Goal: Task Accomplishment & Management: Complete application form

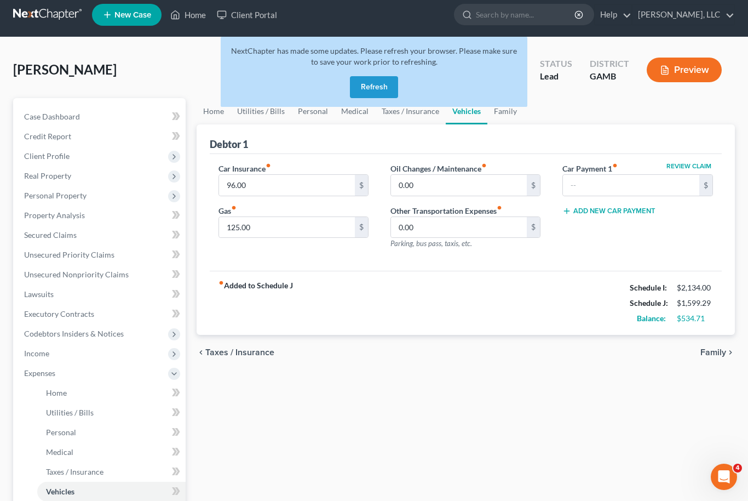
scroll to position [6, 0]
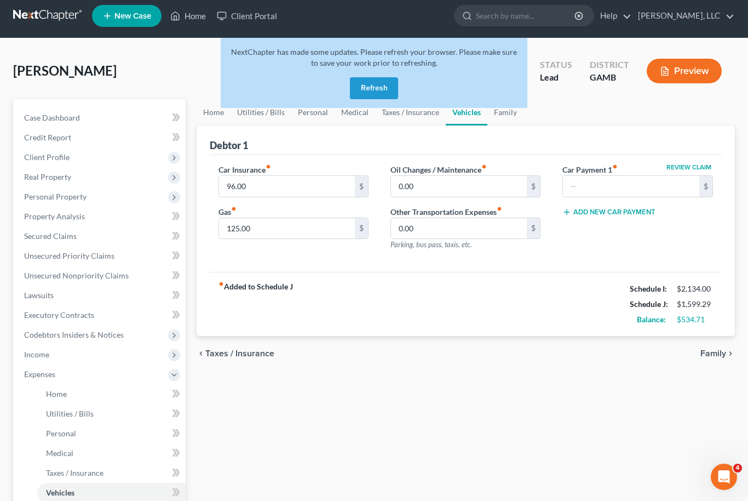
click at [395, 88] on button "Refresh" at bounding box center [374, 88] width 48 height 22
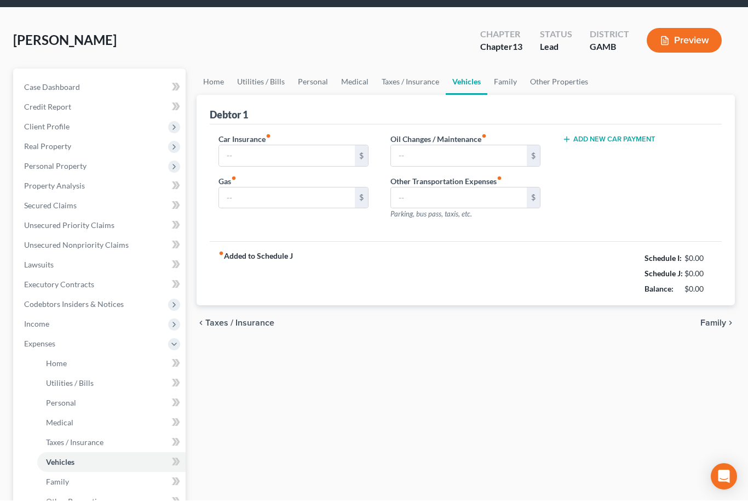
type input "96.00"
type input "125.00"
type input "0.00"
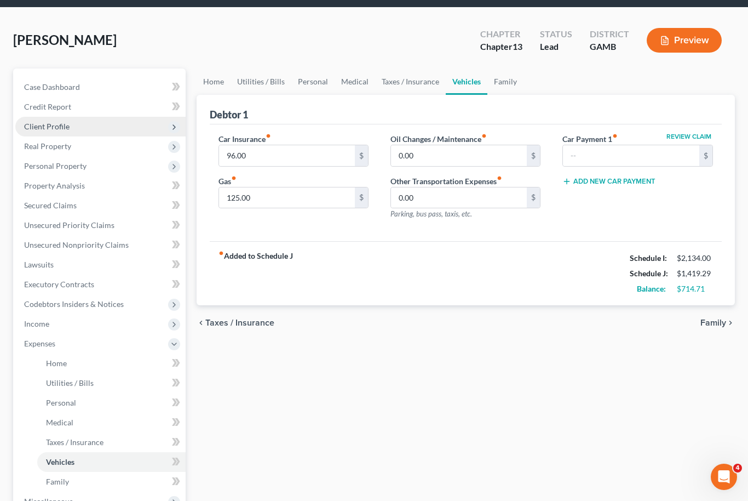
click at [43, 126] on span "Client Profile" at bounding box center [46, 126] width 45 height 9
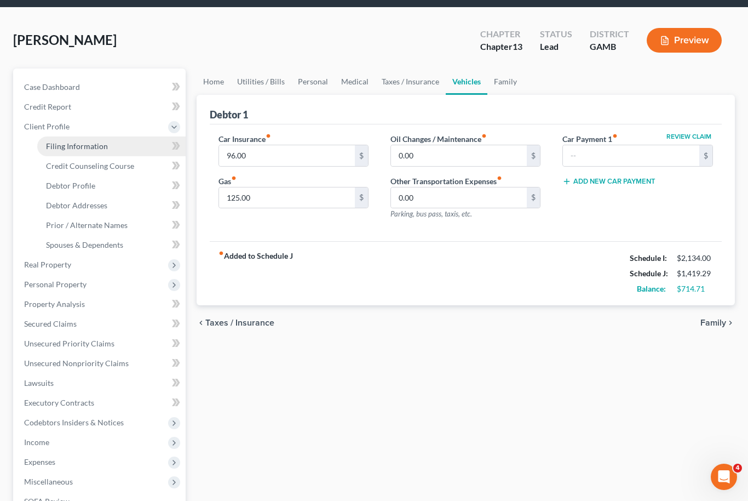
click at [62, 145] on span "Filing Information" at bounding box center [77, 145] width 62 height 9
select select "1"
select select "0"
select select "3"
select select "18"
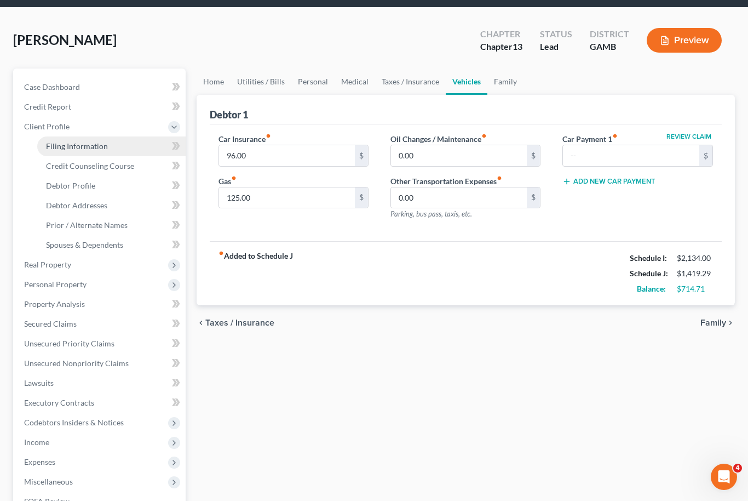
select select "0"
select select "10"
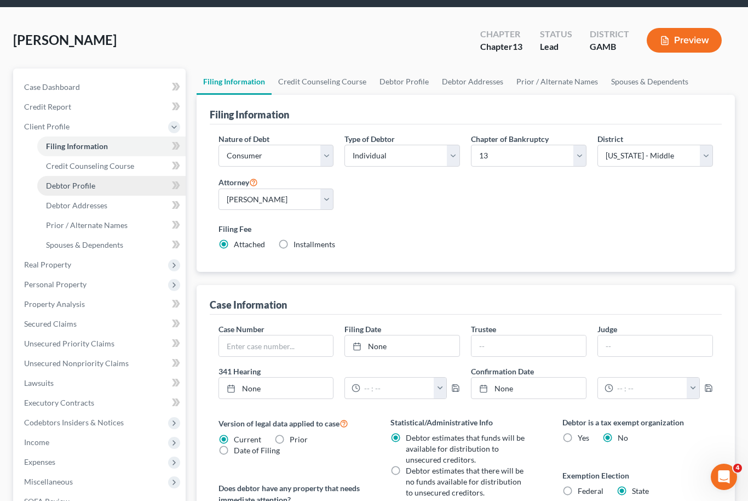
click at [59, 186] on span "Debtor Profile" at bounding box center [70, 185] width 49 height 9
select select "0"
select select "1"
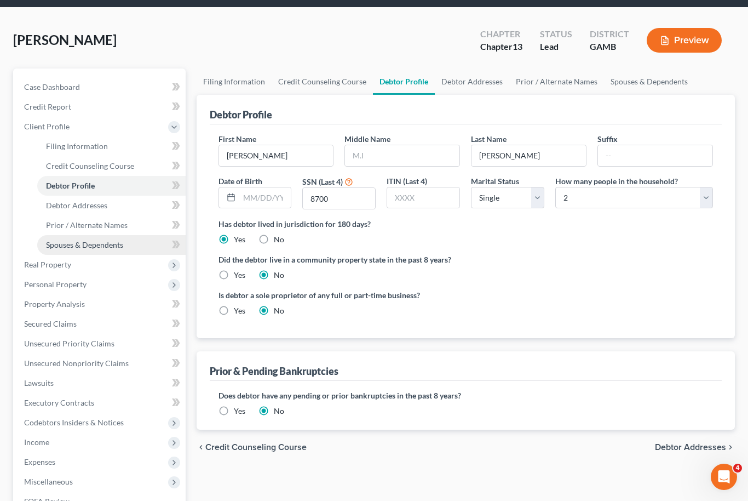
click at [59, 240] on span "Spouses & Dependents" at bounding box center [84, 244] width 77 height 9
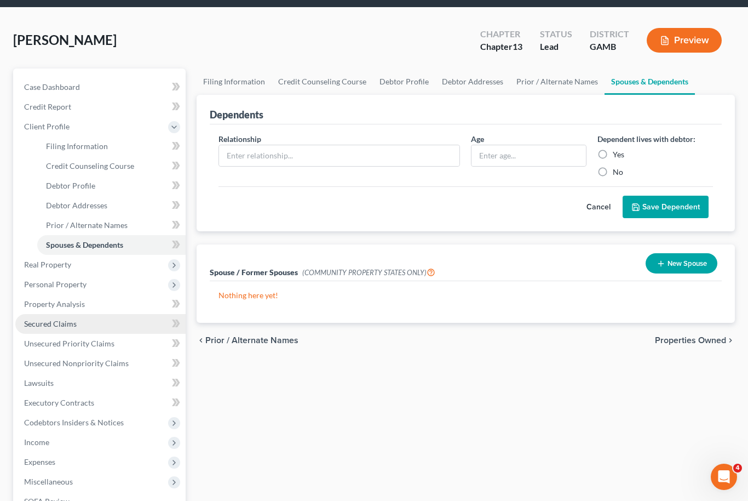
click at [83, 328] on link "Secured Claims" at bounding box center [100, 324] width 170 height 20
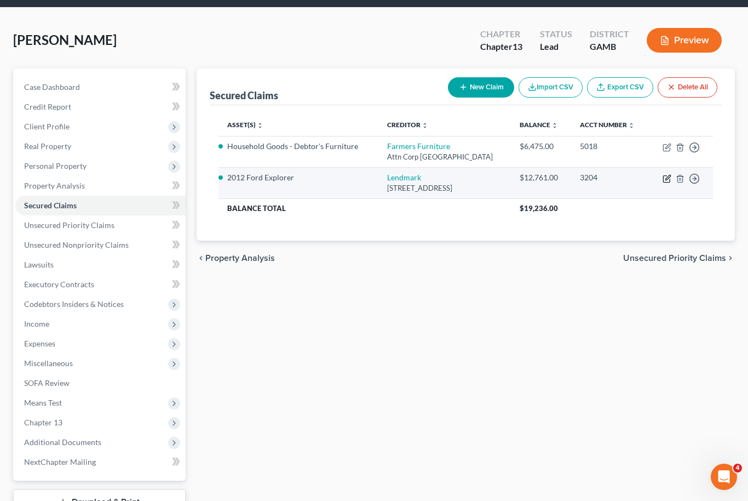
click at [665, 183] on icon "button" at bounding box center [667, 178] width 9 height 9
select select "10"
select select "2"
select select "0"
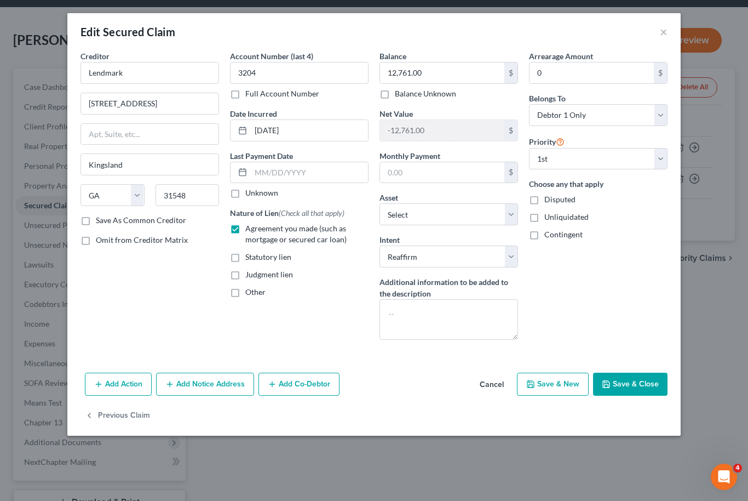
click at [290, 386] on button "Add Co-Debtor" at bounding box center [299, 383] width 81 height 23
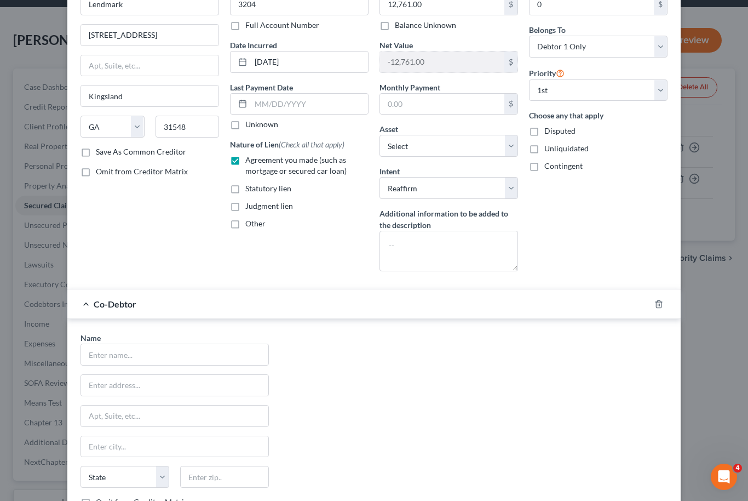
scroll to position [82, 0]
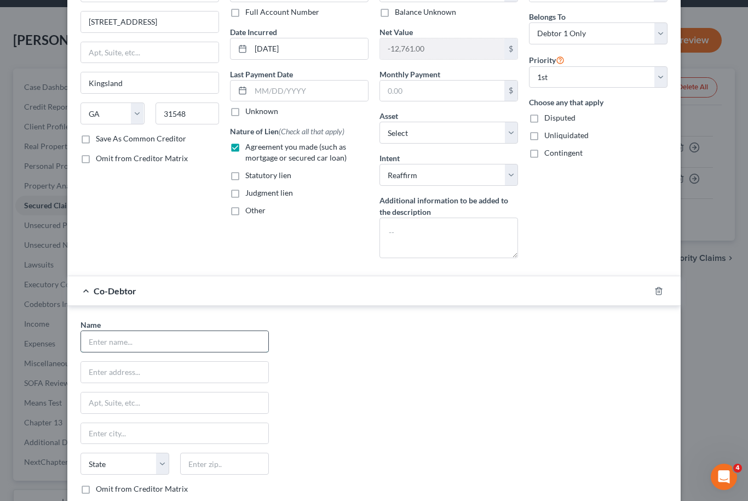
click at [211, 341] on input "text" at bounding box center [174, 341] width 187 height 21
type input "[PERSON_NAME]"
click at [160, 369] on input "text" at bounding box center [174, 371] width 187 height 21
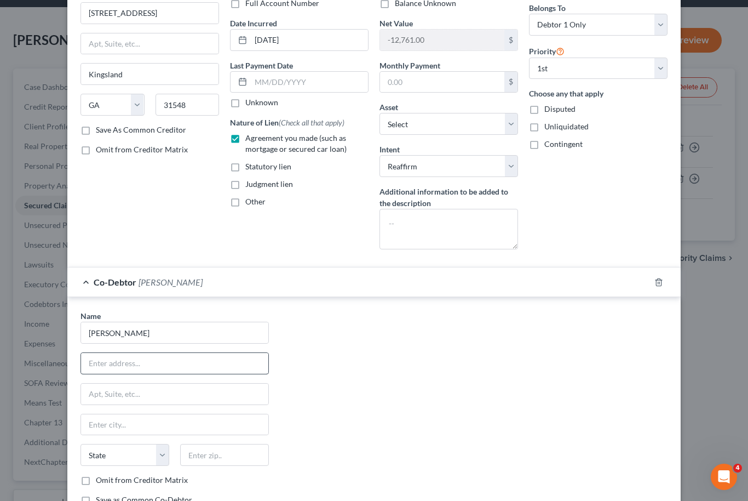
scroll to position [93, 0]
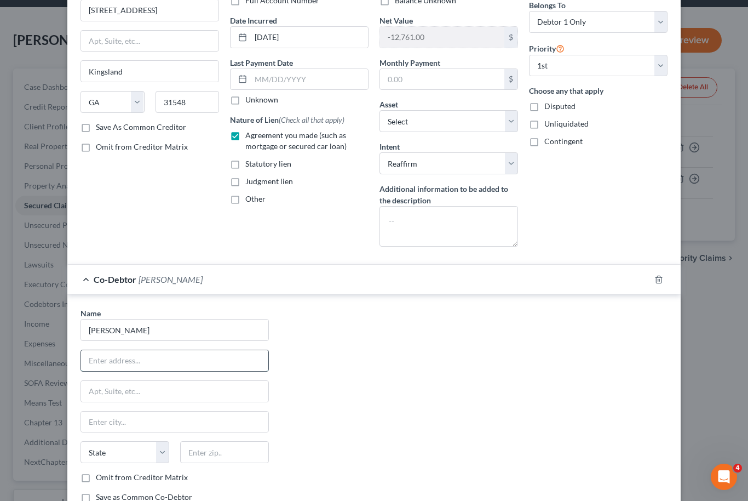
click at [136, 365] on input "text" at bounding box center [174, 360] width 187 height 21
type input "[STREET_ADDRESS]"
click at [232, 460] on input "text" at bounding box center [224, 452] width 89 height 22
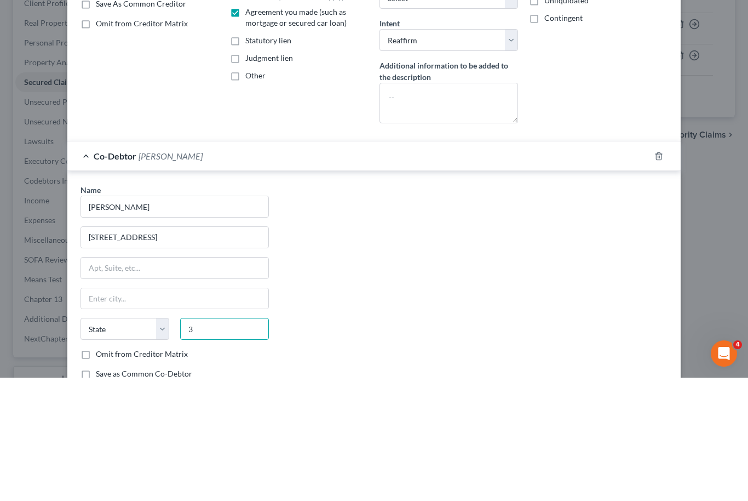
scroll to position [120, 0]
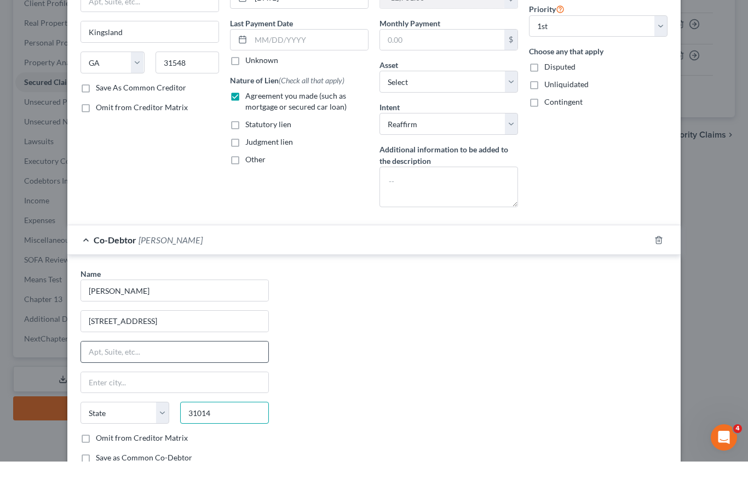
type input "31014"
click at [238, 381] on input "text" at bounding box center [174, 391] width 187 height 21
type input "[PERSON_NAME]"
select select "10"
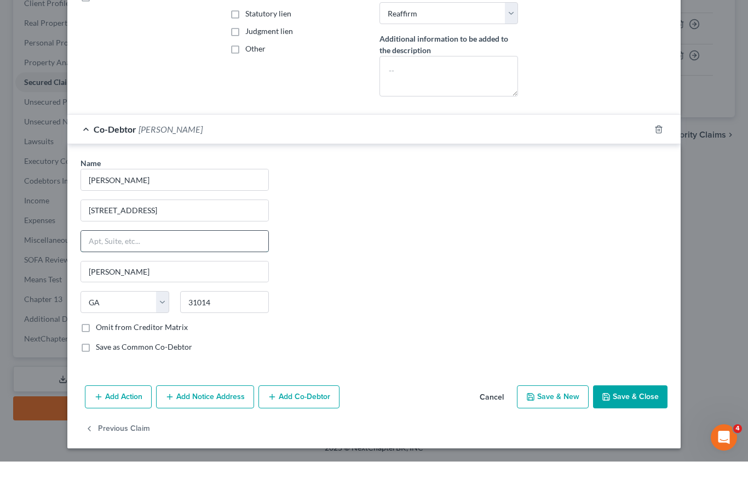
scroll to position [204, 0]
click at [631, 424] on button "Save & Close" at bounding box center [630, 435] width 74 height 23
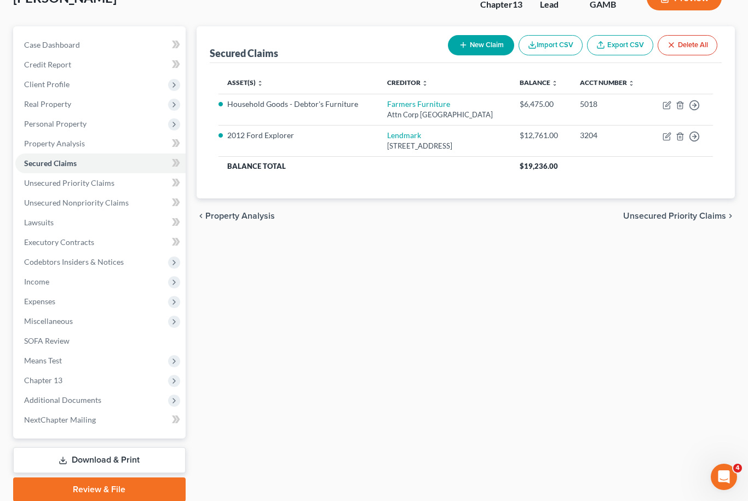
scroll to position [84, 0]
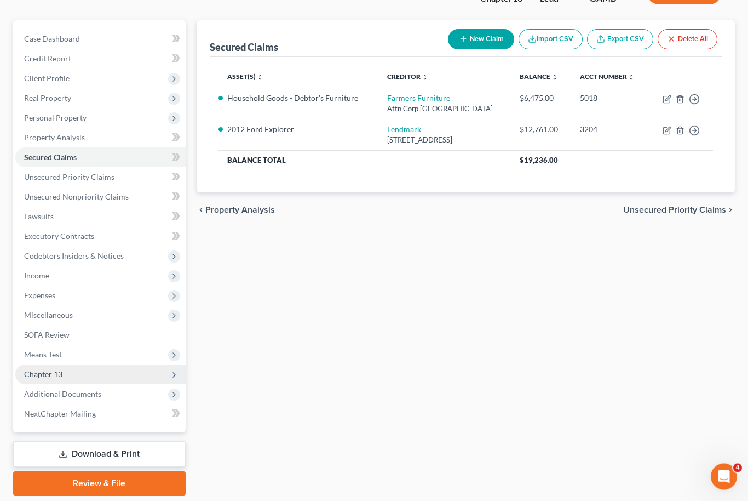
click at [73, 374] on span "Chapter 13" at bounding box center [100, 375] width 170 height 20
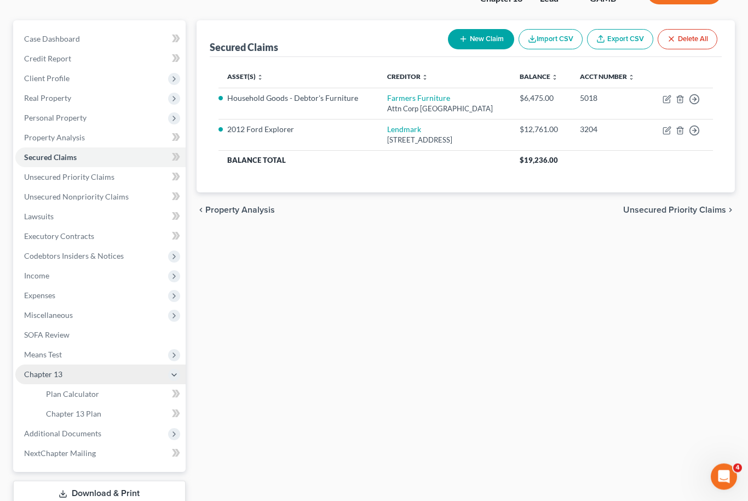
scroll to position [85, 0]
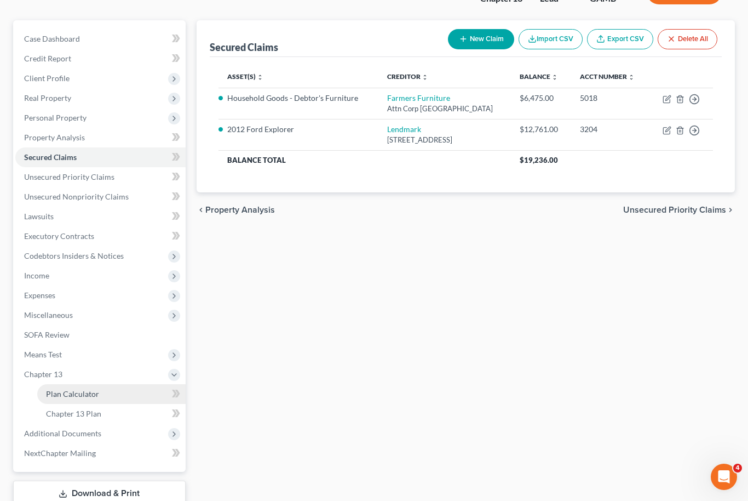
click at [111, 392] on link "Plan Calculator" at bounding box center [111, 394] width 148 height 20
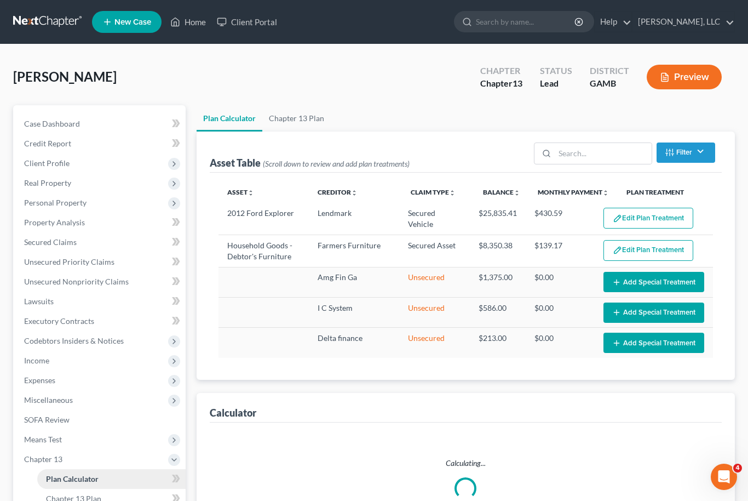
select select "59"
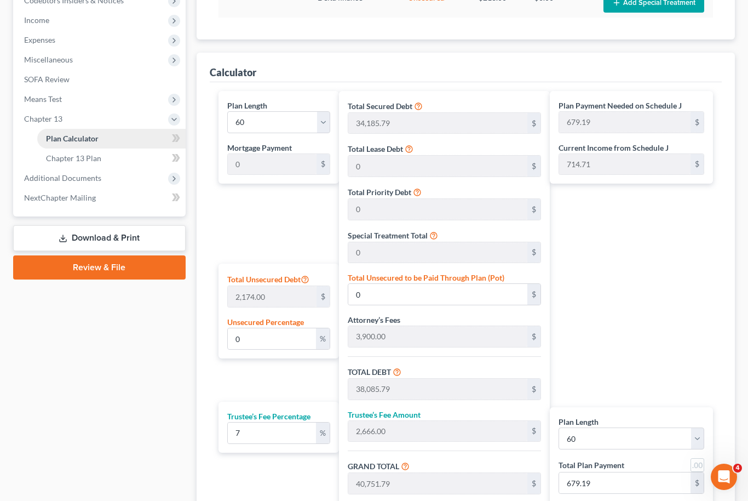
scroll to position [340, 0]
click at [102, 153] on link "Chapter 13 Plan" at bounding box center [111, 159] width 148 height 20
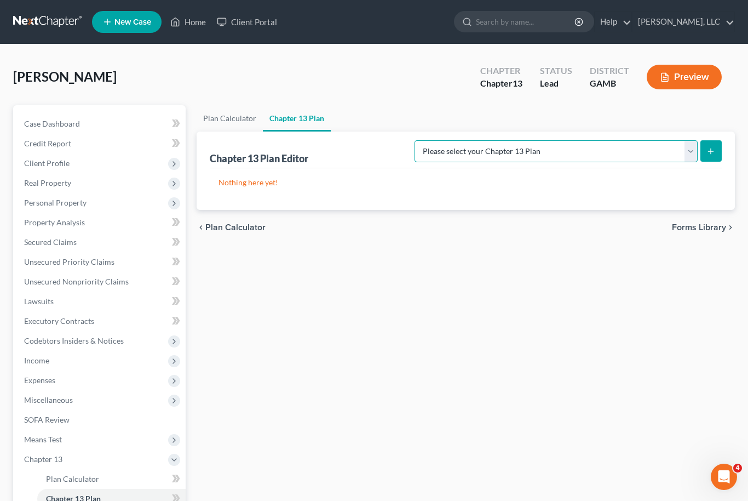
click at [689, 153] on select "Please select your Chapter 13 Plan [US_STATE] Middle - Revised [DATE] [US_STATE…" at bounding box center [556, 151] width 283 height 22
select select "2"
click at [719, 157] on button "submit" at bounding box center [711, 150] width 21 height 21
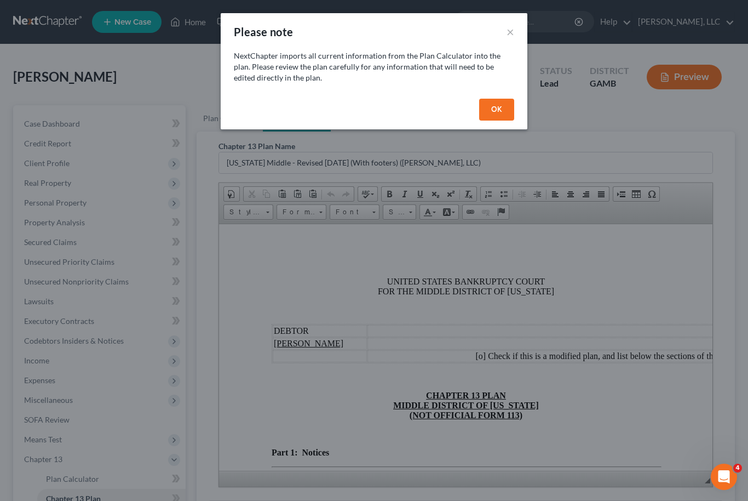
click at [507, 109] on button "OK" at bounding box center [496, 110] width 35 height 22
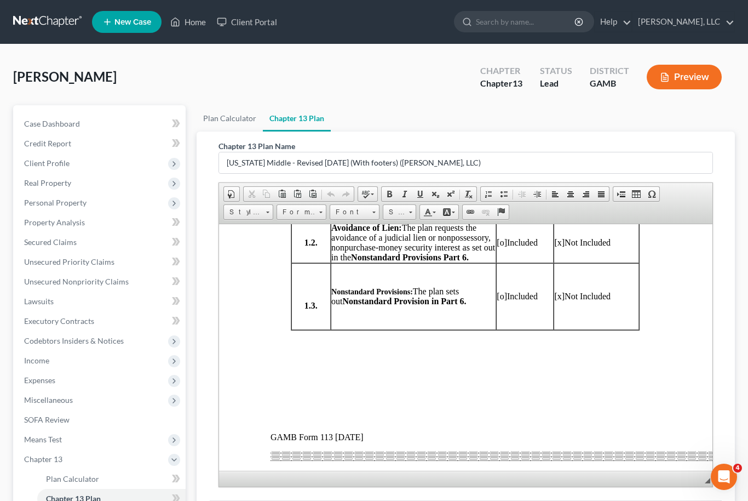
scroll to position [580, 2]
click at [557, 300] on span "[x]" at bounding box center [558, 295] width 10 height 9
click at [503, 300] on span "[o]" at bounding box center [501, 295] width 10 height 9
click at [500, 329] on td "[o] Included" at bounding box center [524, 295] width 58 height 67
click at [502, 300] on span "[o]" at bounding box center [501, 295] width 10 height 9
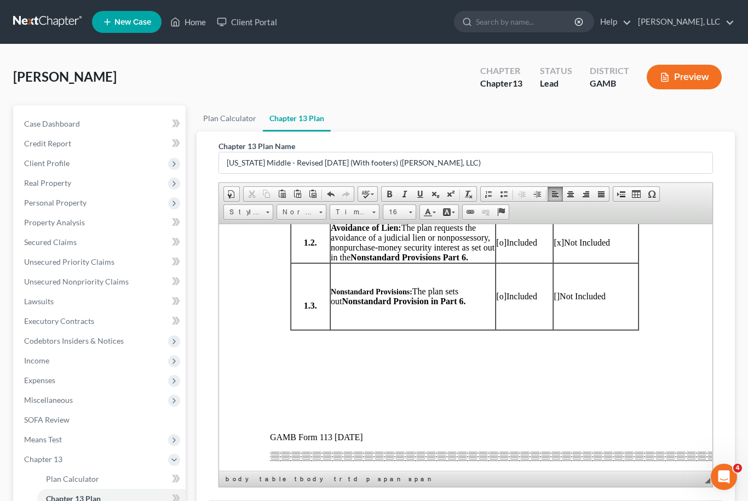
click at [496, 329] on td "[o] Included" at bounding box center [524, 295] width 58 height 67
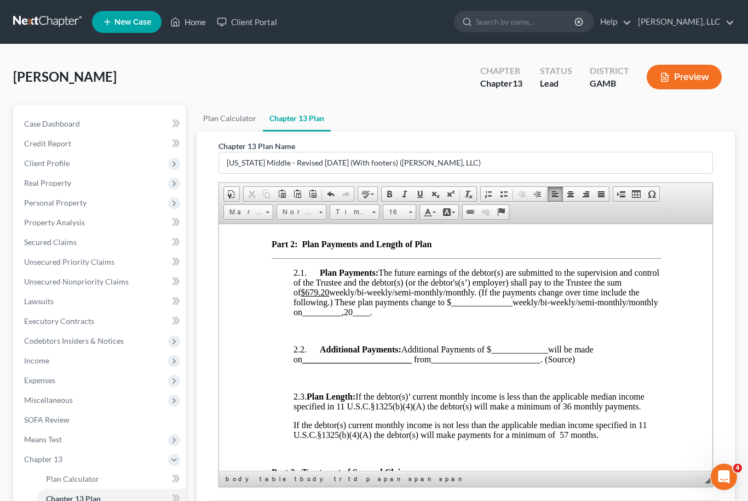
scroll to position [1008, 0]
click at [319, 296] on u "$679.20" at bounding box center [314, 290] width 28 height 9
click at [447, 315] on span "Plan Payments: The future earnings of the debtor(s) are submitted to the superv…" at bounding box center [476, 291] width 366 height 49
click at [420, 315] on span "Plan Payments: The future earnings of the debtor(s) are submitted to the superv…" at bounding box center [476, 291] width 366 height 49
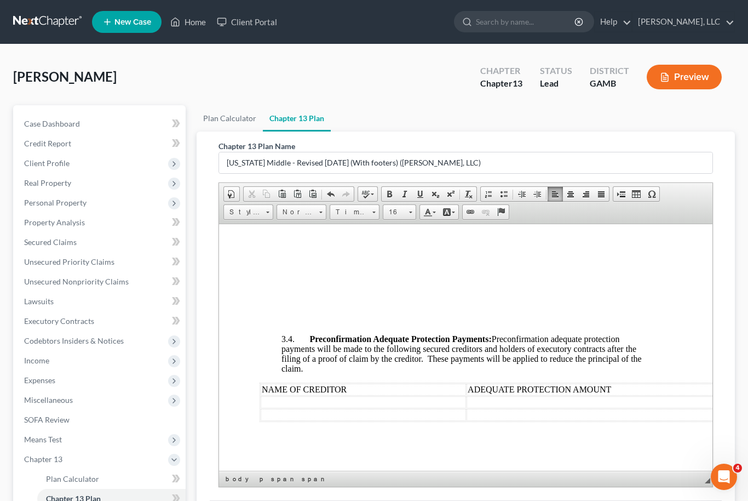
scroll to position [2704, 12]
click at [589, 174] on td "$430.59" at bounding box center [601, 163] width 89 height 22
click at [457, 174] on td "32.24%" at bounding box center [449, 163] width 71 height 22
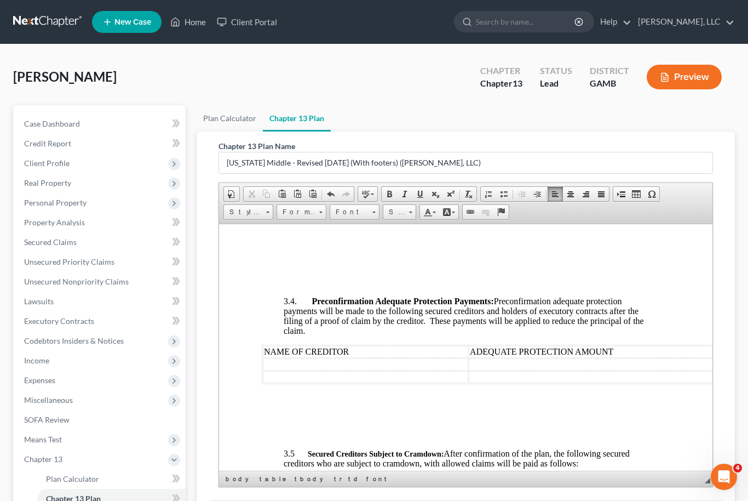
scroll to position [2737, 9]
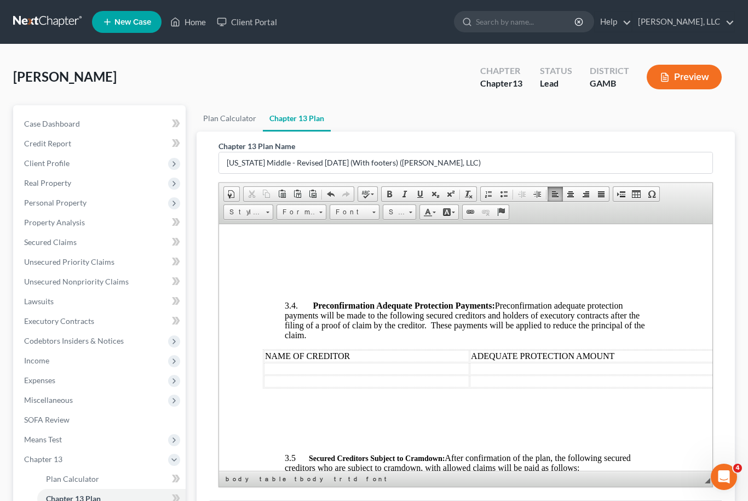
click at [613, 141] on td "$433.00" at bounding box center [604, 130] width 89 height 22
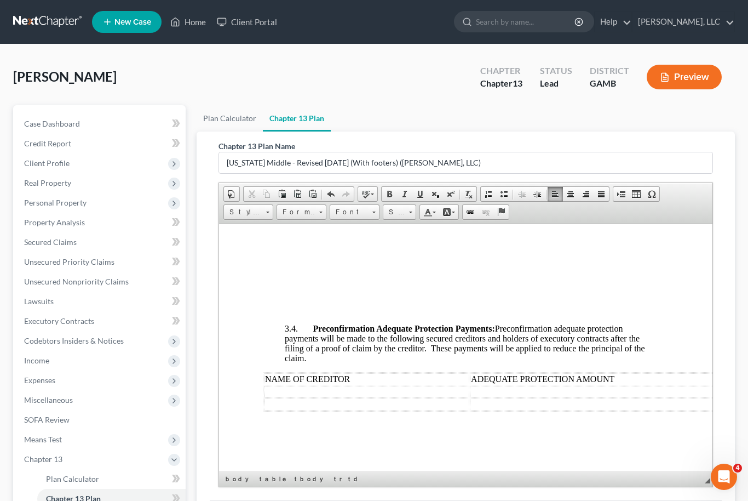
click at [392, 164] on td at bounding box center [394, 153] width 59 height 22
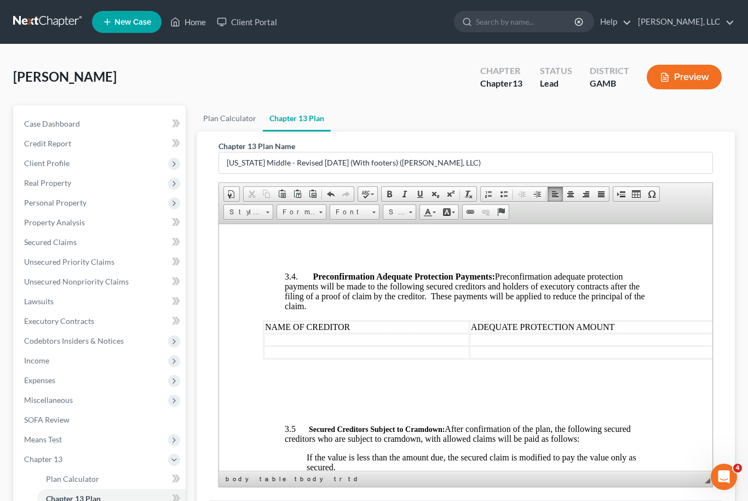
scroll to position [2789, 9]
click at [447, 112] on td at bounding box center [459, 101] width 68 height 22
click at [533, 112] on td at bounding box center [529, 101] width 70 height 22
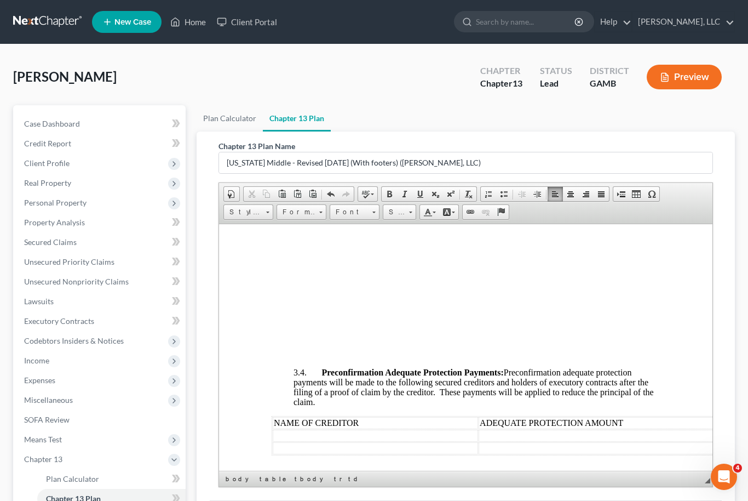
scroll to position [2693, 0]
click at [598, 208] on td at bounding box center [616, 197] width 84 height 22
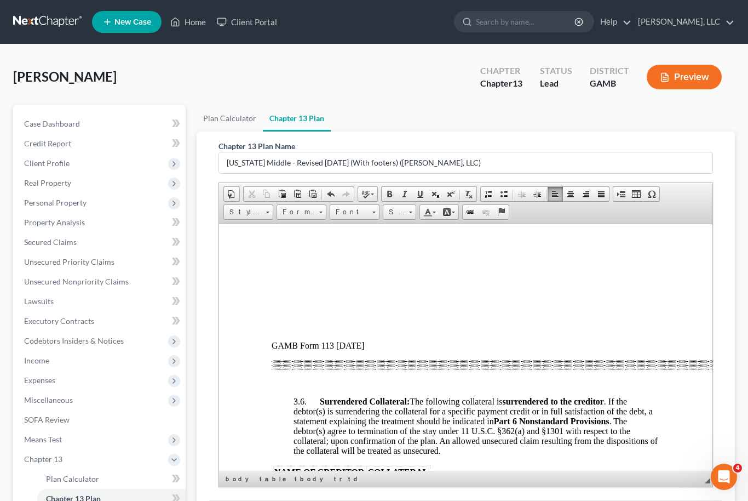
scroll to position [3257, 0]
click at [292, 123] on span "Farmers Furniture" at bounding box center [290, 113] width 33 height 19
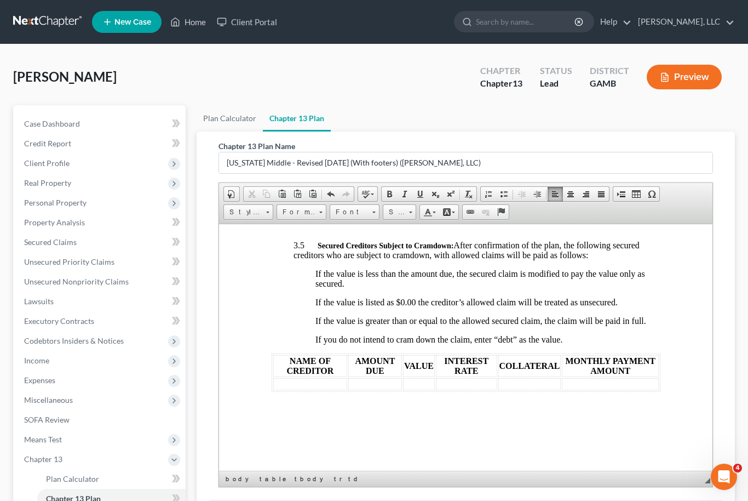
scroll to position [2975, 0]
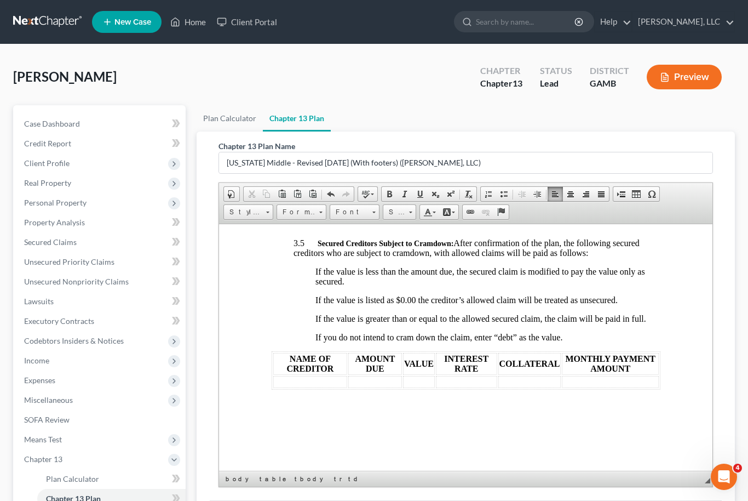
click at [375, 159] on td at bounding box center [374, 153] width 205 height 12
click at [559, 159] on td at bounding box center [649, 153] width 343 height 12
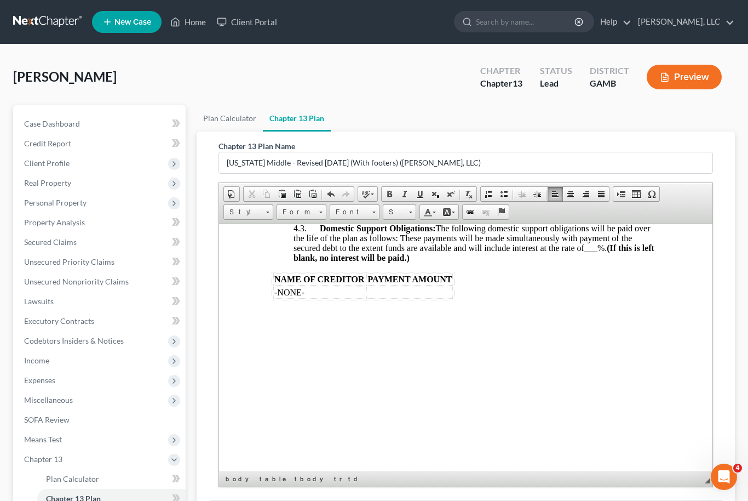
scroll to position [4107, 0]
click at [371, 80] on span "Attorney Fees: Attorney fees ordered pursuant to 11 U.S.C. § 507(a)(2) of [[DOM…" at bounding box center [432, 70] width 279 height 19
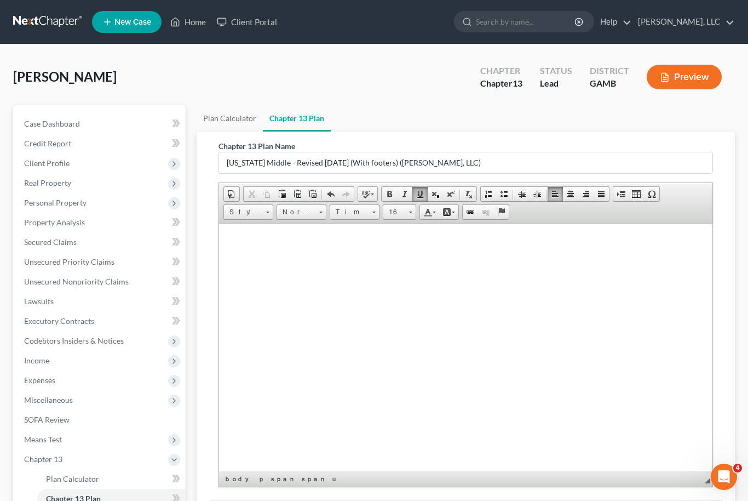
scroll to position [0, 0]
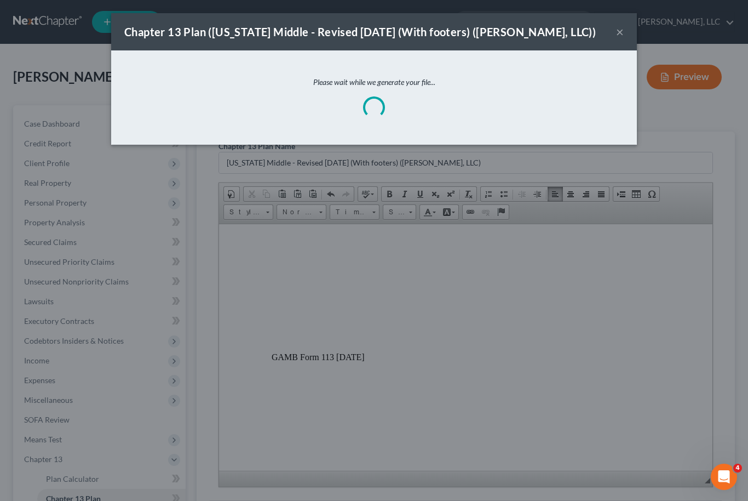
scroll to position [6409, 0]
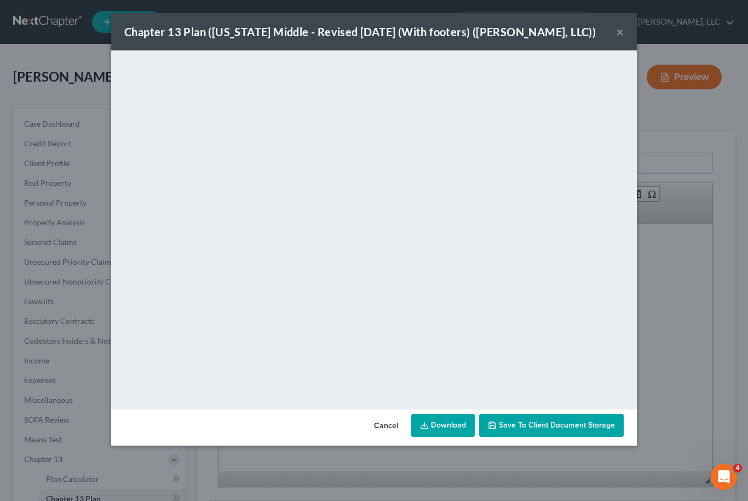
click at [450, 423] on link "Download" at bounding box center [443, 425] width 64 height 23
click at [576, 427] on span "Save to Client Document Storage" at bounding box center [557, 424] width 116 height 9
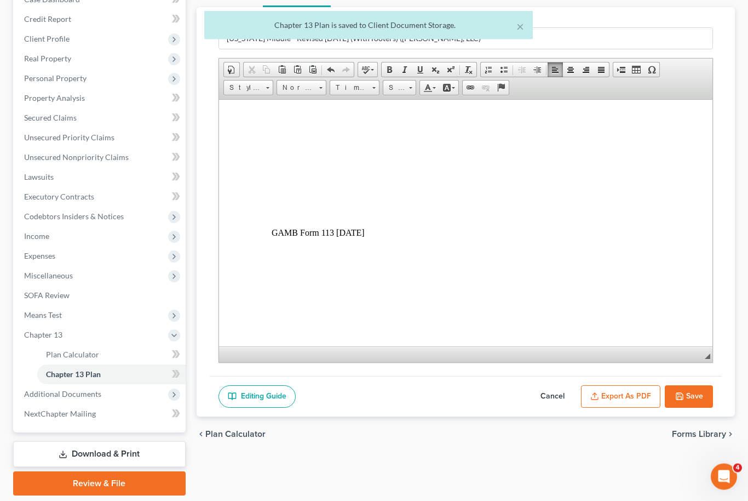
click at [699, 395] on button "Save" at bounding box center [689, 397] width 48 height 23
select select "2"
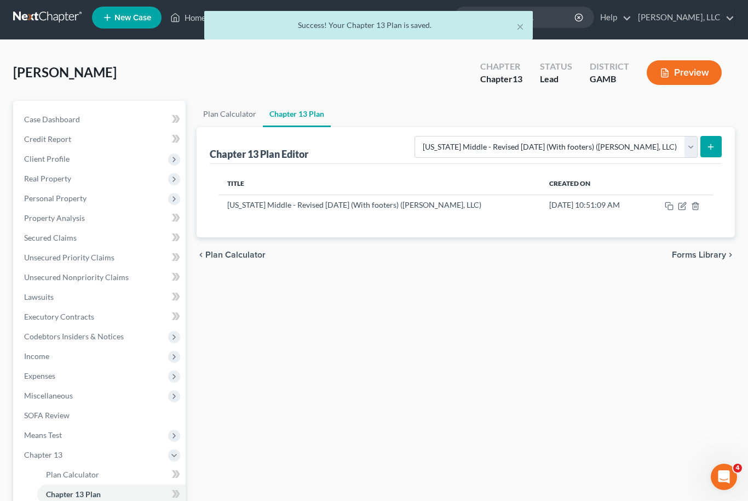
scroll to position [0, 0]
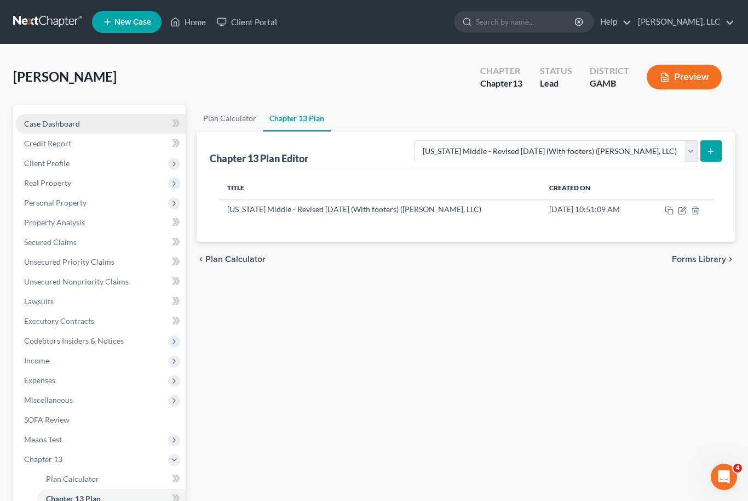
click at [67, 124] on span "Case Dashboard" at bounding box center [52, 123] width 56 height 9
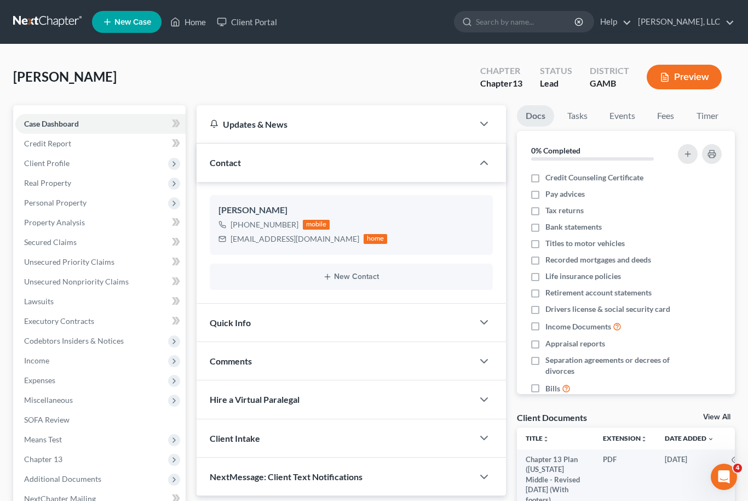
click at [723, 416] on link "View All" at bounding box center [716, 417] width 27 height 8
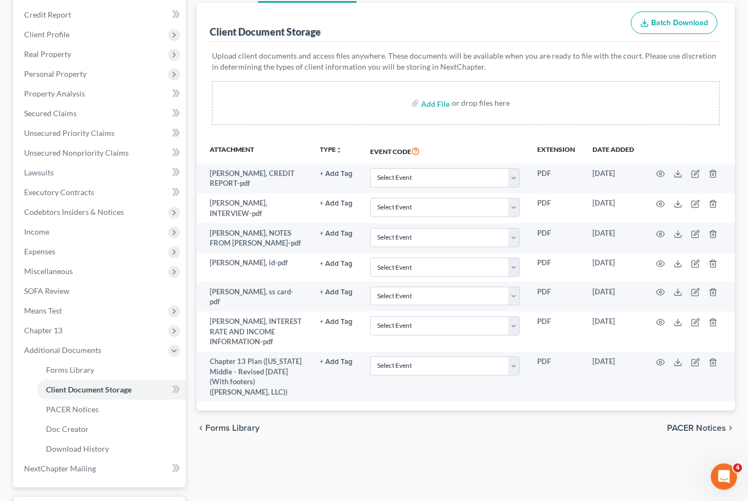
scroll to position [183, 0]
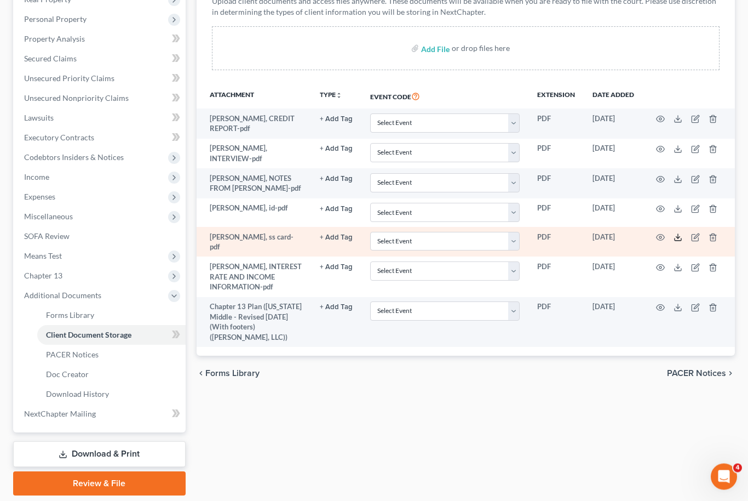
click at [675, 234] on icon at bounding box center [678, 237] width 9 height 9
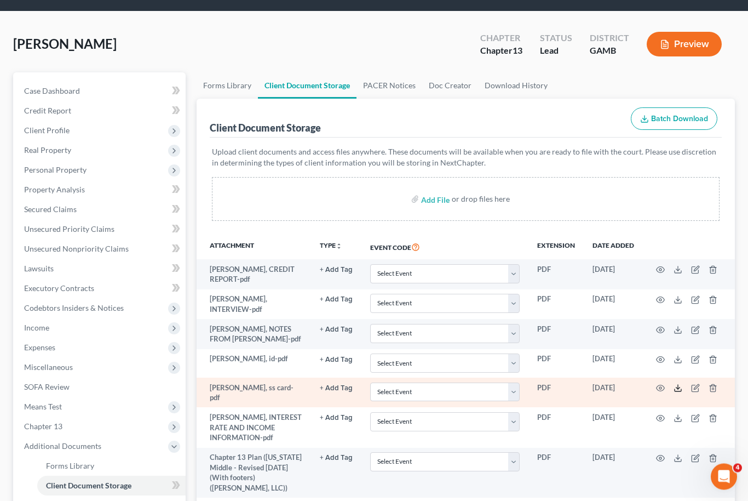
scroll to position [0, 0]
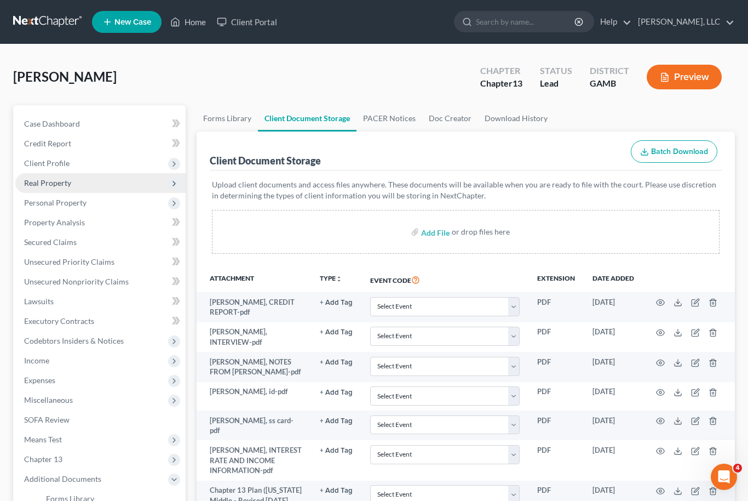
click at [76, 180] on span "Real Property" at bounding box center [100, 183] width 170 height 20
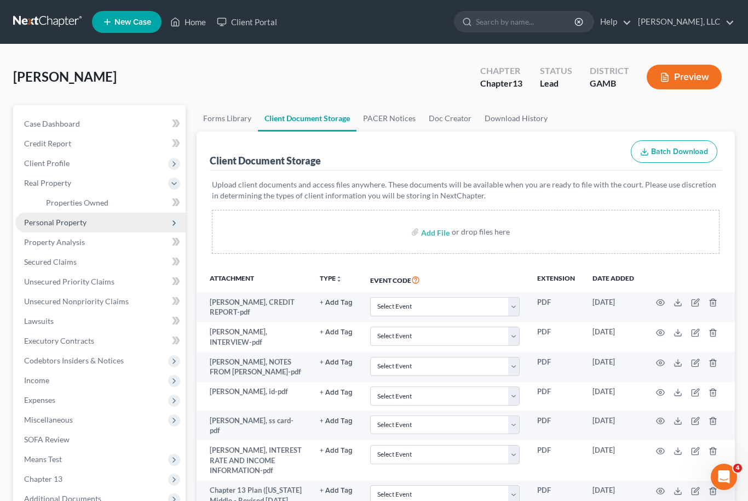
click at [84, 221] on span "Personal Property" at bounding box center [55, 221] width 62 height 9
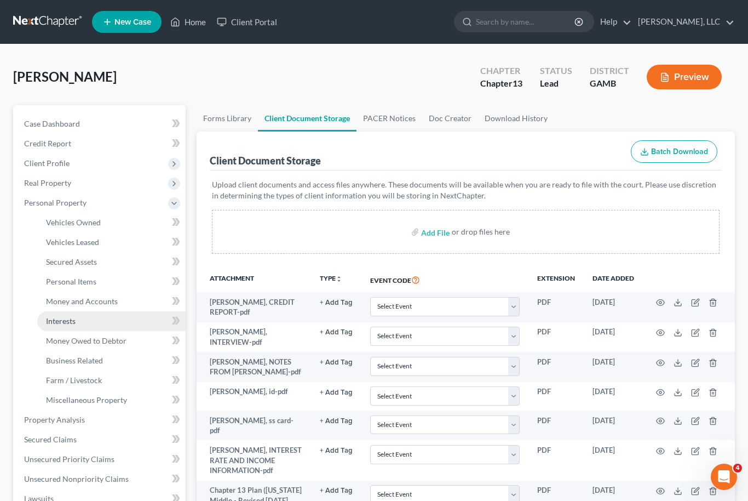
click at [79, 326] on link "Interests" at bounding box center [111, 321] width 148 height 20
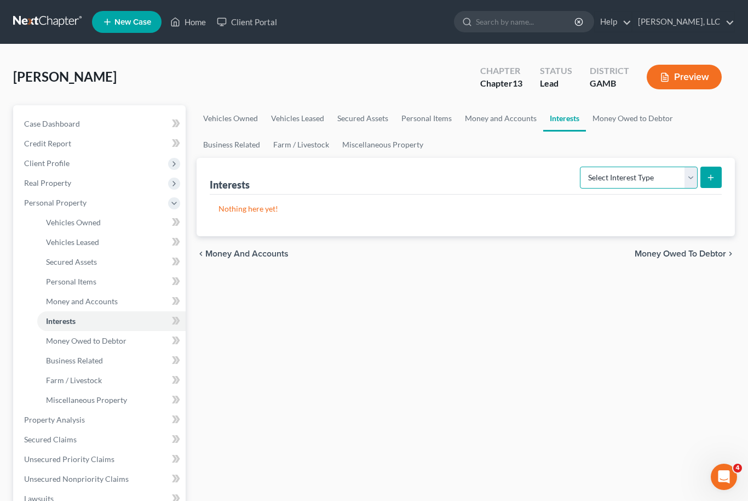
click at [688, 175] on select "Select Interest Type 401K Annuity Bond Education IRA Government Bond Government…" at bounding box center [639, 178] width 118 height 22
select select "whole_life_insurance"
click at [715, 176] on icon "submit" at bounding box center [711, 177] width 9 height 9
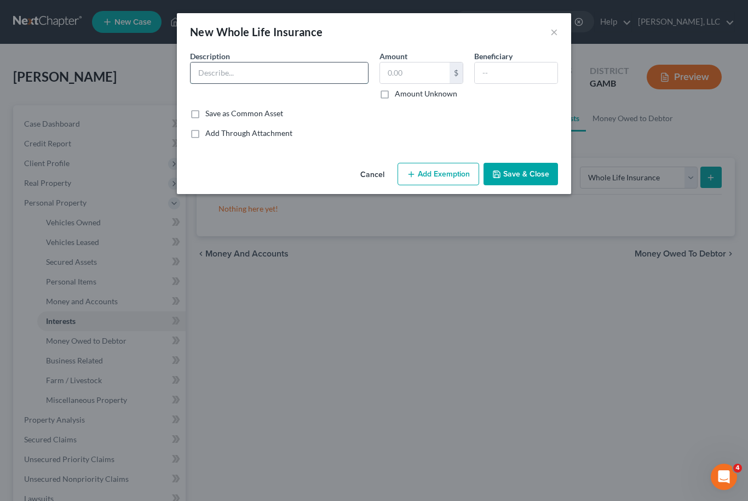
click at [279, 73] on input "text" at bounding box center [279, 72] width 177 height 21
type input "Cash Surrender Value Life Insurance"
click at [415, 82] on input "text" at bounding box center [415, 72] width 70 height 21
type input "800"
click at [451, 176] on button "Add Exemption" at bounding box center [439, 174] width 82 height 23
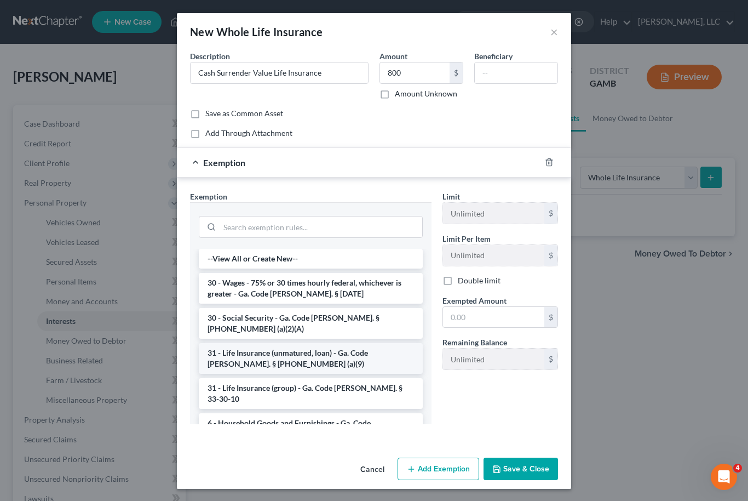
click at [343, 343] on li "31 - Life Insurance (unmatured, loan) - Ga. Code [PERSON_NAME]. § [PHONE_NUMBER…" at bounding box center [311, 358] width 224 height 31
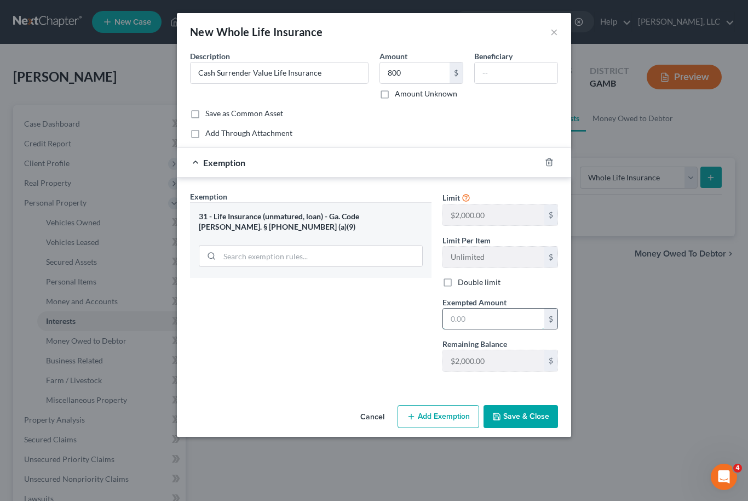
click at [499, 313] on input "text" at bounding box center [493, 318] width 101 height 21
type input "800"
click at [535, 408] on button "Save & Close" at bounding box center [521, 416] width 74 height 23
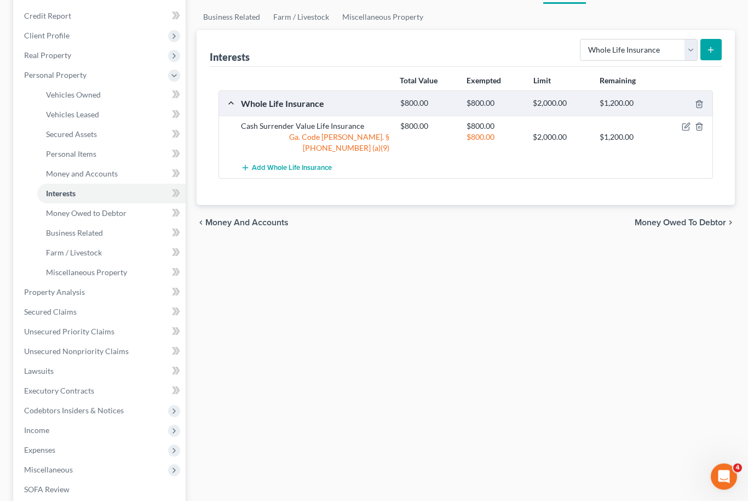
scroll to position [128, 0]
click at [44, 434] on span "Income" at bounding box center [100, 430] width 170 height 20
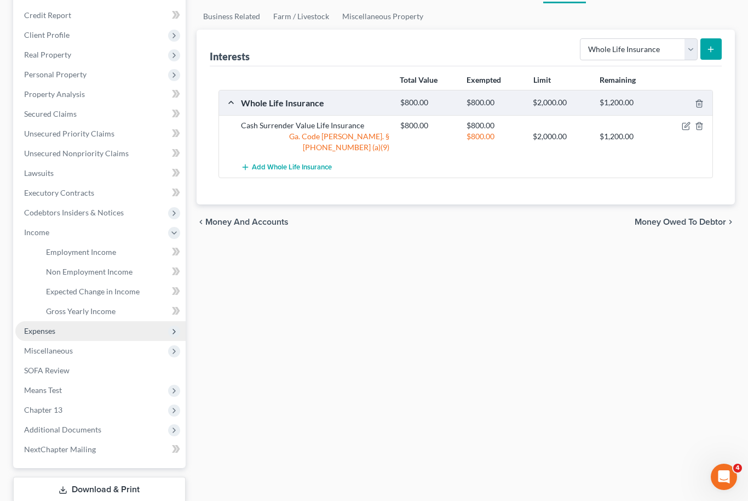
click at [35, 332] on span "Expenses" at bounding box center [39, 330] width 31 height 9
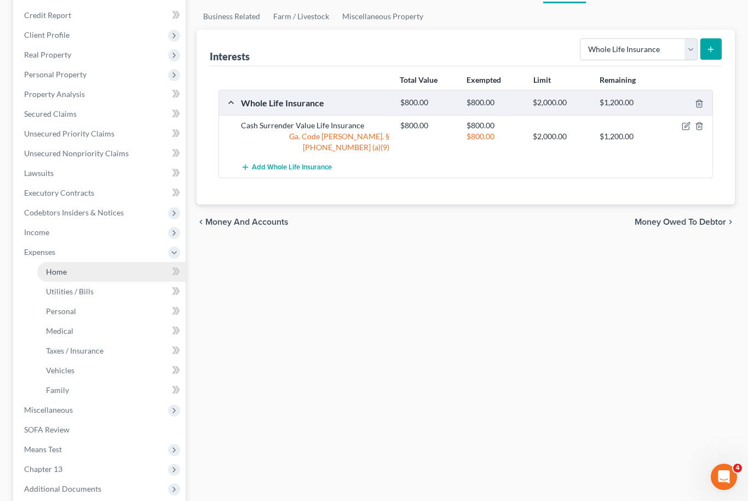
click at [50, 271] on span "Home" at bounding box center [56, 271] width 21 height 9
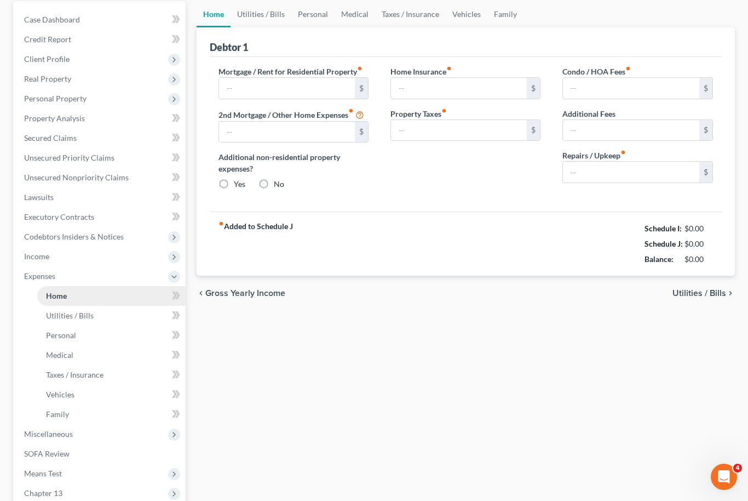
type input "440.00"
type input "0.00"
radio input "true"
type input "0.00"
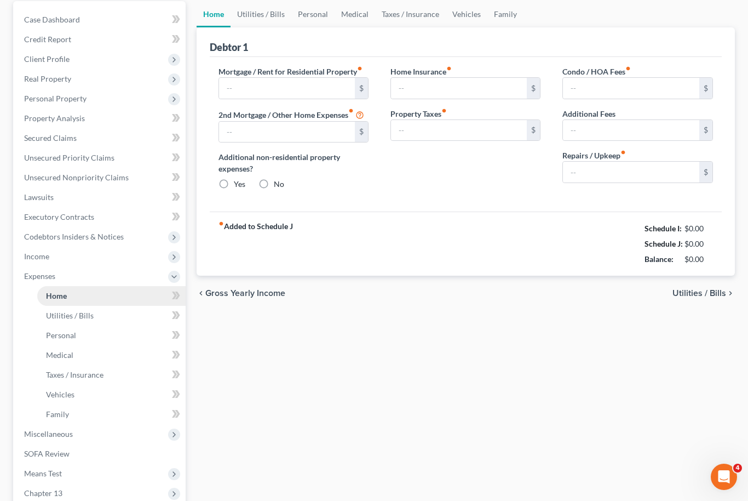
type input "0.00"
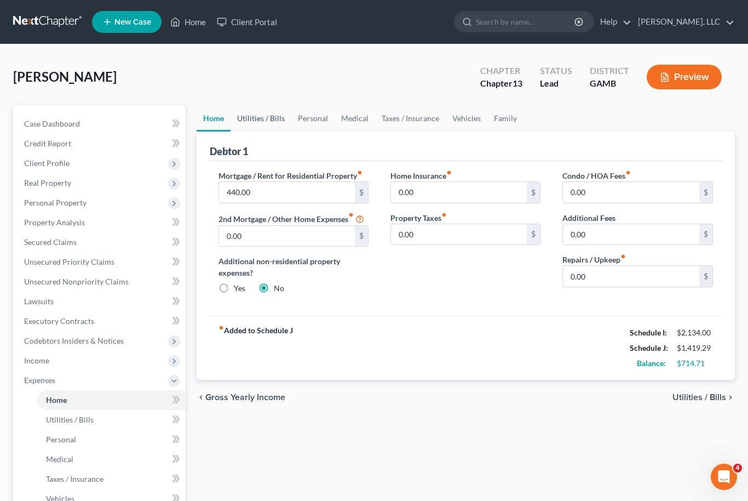
click at [260, 116] on link "Utilities / Bills" at bounding box center [261, 118] width 61 height 26
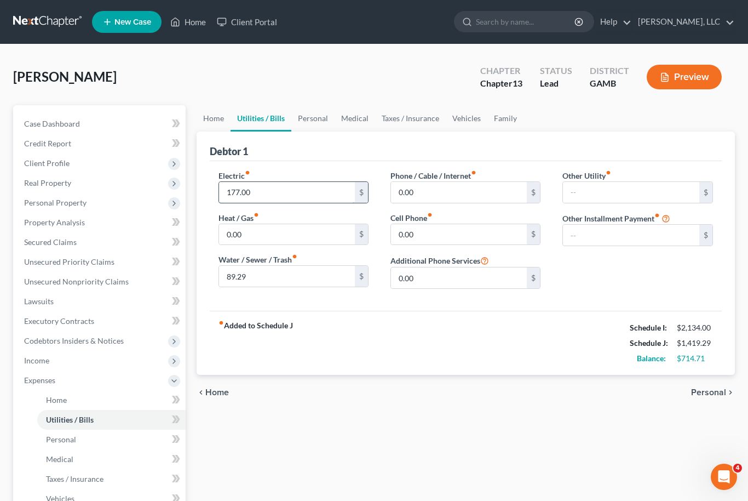
click at [236, 192] on input "177.00" at bounding box center [287, 192] width 136 height 21
type input "1"
type input "205"
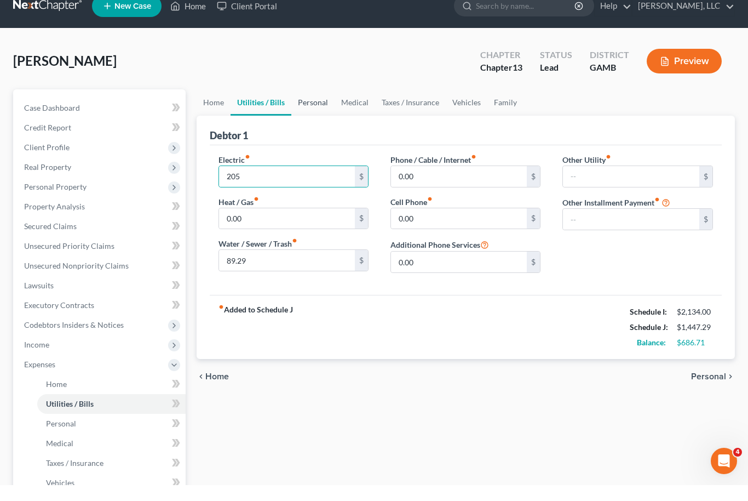
click at [316, 105] on link "Personal" at bounding box center [312, 118] width 43 height 26
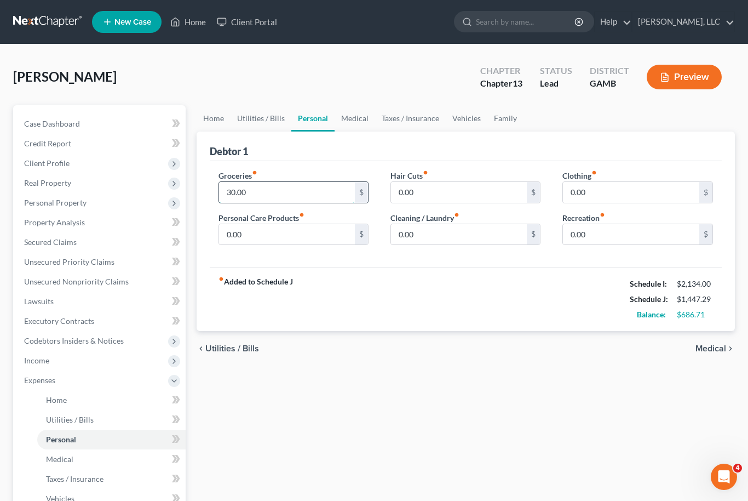
click at [245, 188] on input "30.00" at bounding box center [287, 192] width 136 height 21
type input "210"
click at [263, 117] on link "Utilities / Bills" at bounding box center [261, 118] width 61 height 26
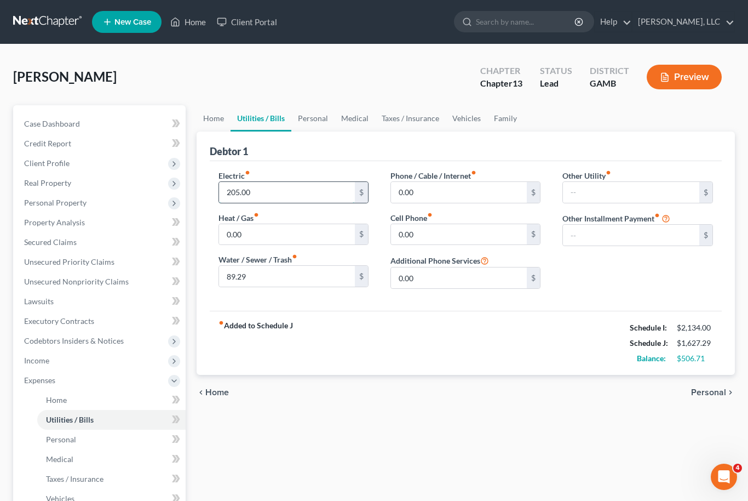
click at [250, 192] on input "205.00" at bounding box center [287, 192] width 136 height 21
type input "100"
click at [242, 280] on input "89.29" at bounding box center [287, 276] width 136 height 21
type input "40"
click at [219, 118] on link "Home" at bounding box center [214, 118] width 34 height 26
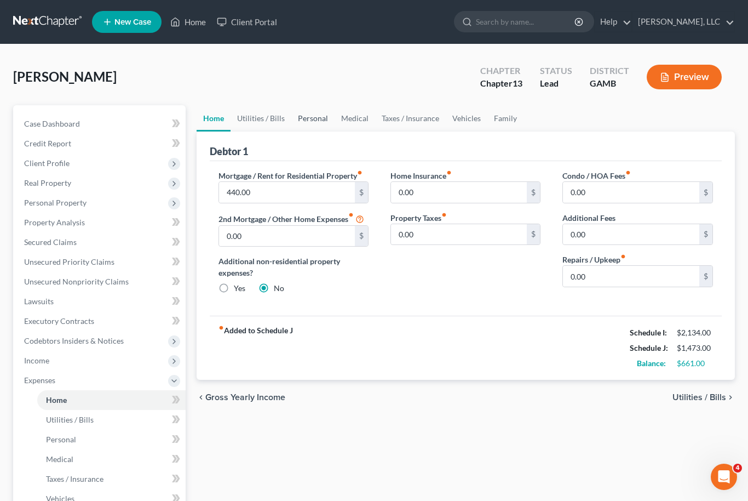
click at [315, 119] on link "Personal" at bounding box center [312, 118] width 43 height 26
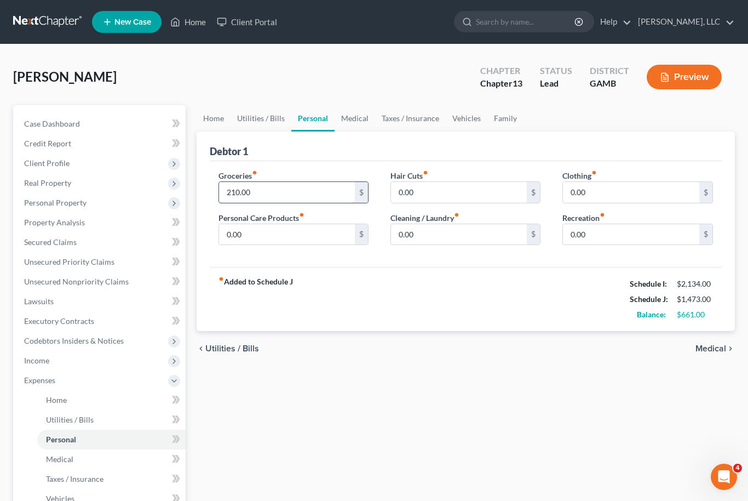
click at [237, 187] on input "210.00" at bounding box center [287, 192] width 136 height 21
type input "180"
click at [257, 117] on link "Utilities / Bills" at bounding box center [261, 118] width 61 height 26
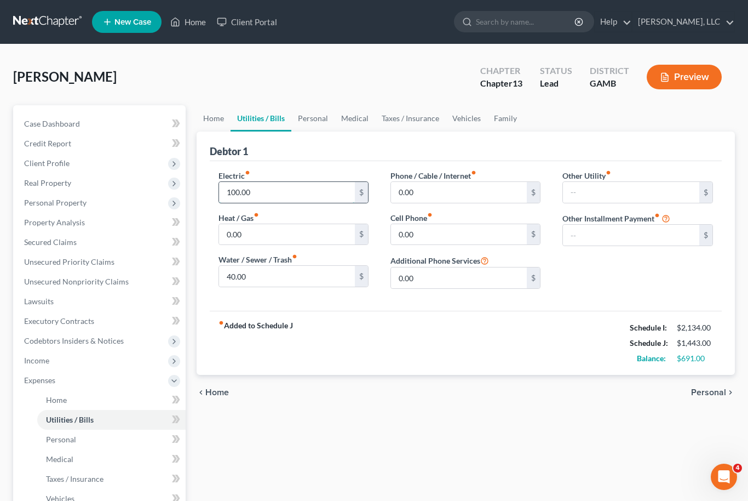
click at [250, 186] on input "100.00" at bounding box center [287, 192] width 136 height 21
type input "105.00"
click at [444, 407] on div "chevron_left Home Personal chevron_right" at bounding box center [466, 392] width 539 height 35
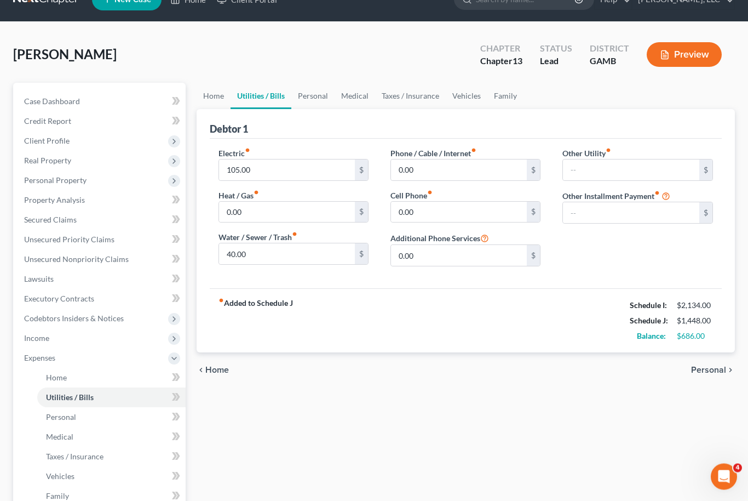
scroll to position [15, 0]
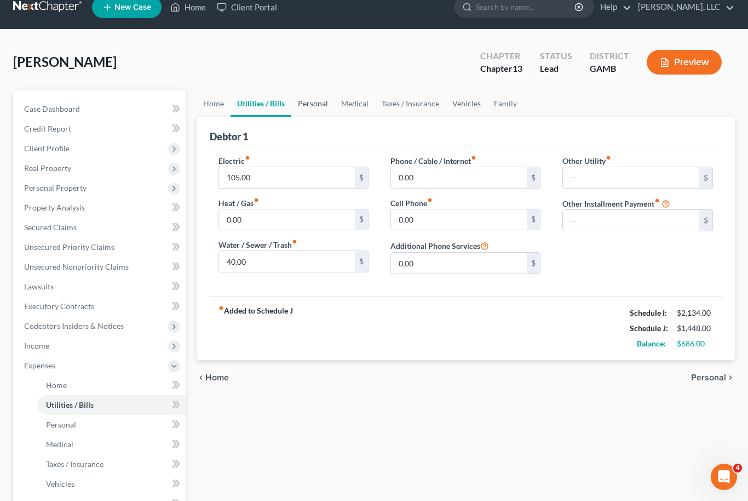
click at [322, 105] on link "Personal" at bounding box center [312, 103] width 43 height 26
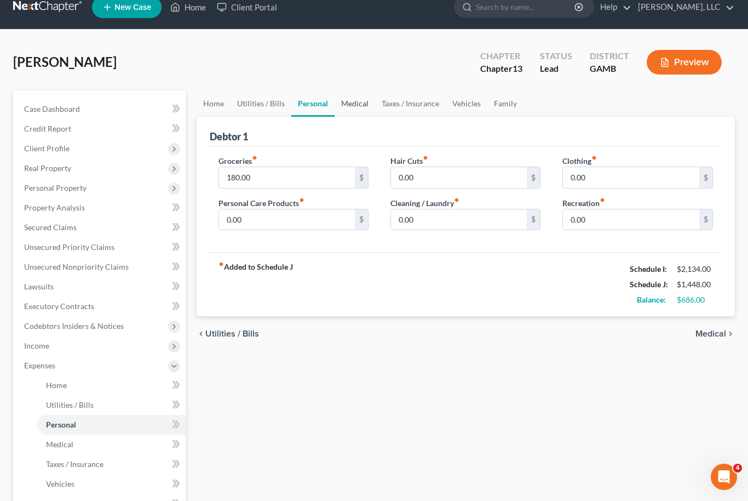
click at [357, 102] on link "Medical" at bounding box center [355, 103] width 41 height 26
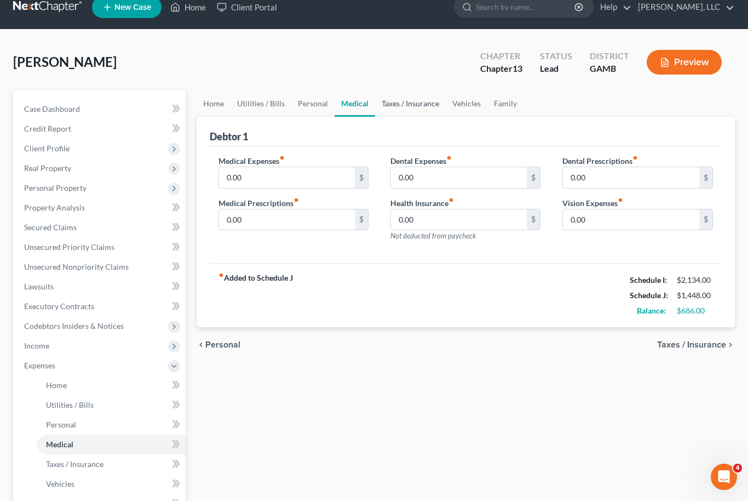
click at [416, 109] on link "Taxes / Insurance" at bounding box center [410, 103] width 71 height 26
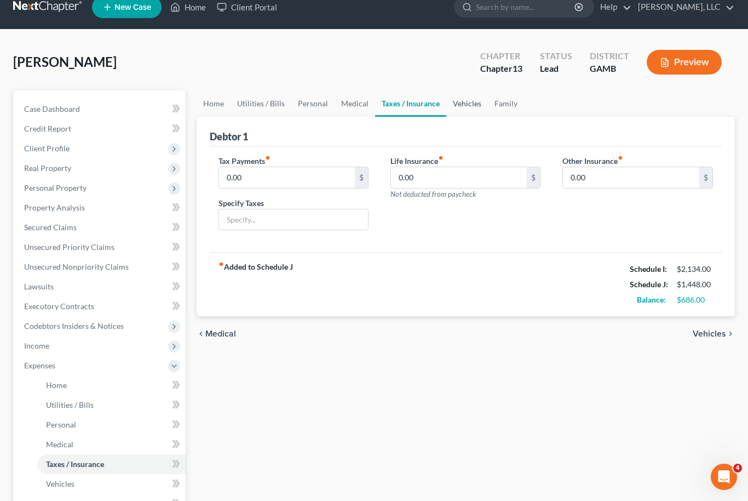
click at [469, 107] on link "Vehicles" at bounding box center [467, 103] width 42 height 26
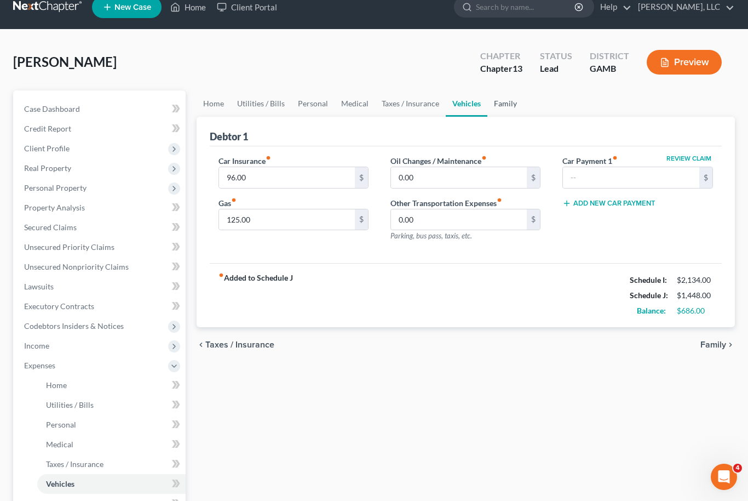
click at [507, 109] on link "Family" at bounding box center [505, 103] width 36 height 26
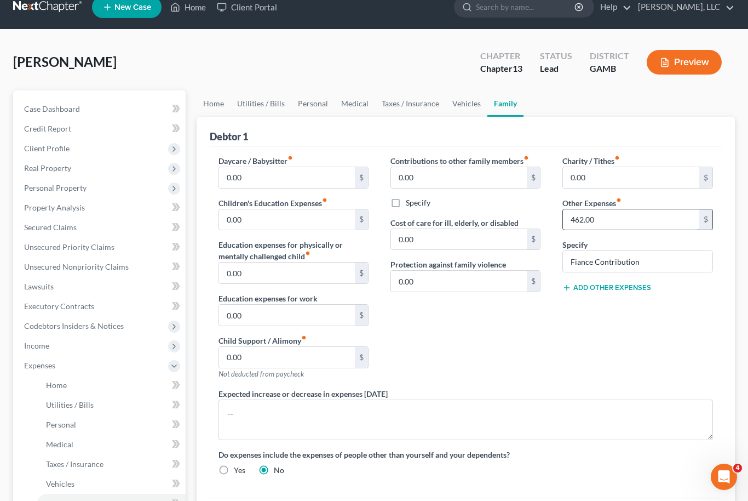
click at [598, 217] on input "462.00" at bounding box center [631, 219] width 136 height 21
click at [622, 262] on input "Fiance Contribution" at bounding box center [637, 261] width 149 height 21
type input "F"
click at [623, 322] on div "Charity / Tithes fiber_manual_record 0.00 $ Other Expenses fiber_manual_record …" at bounding box center [638, 271] width 172 height 233
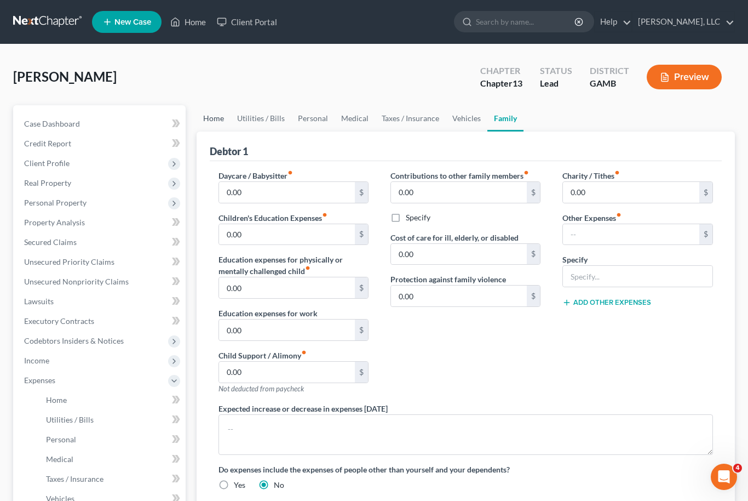
click at [218, 113] on link "Home" at bounding box center [214, 118] width 34 height 26
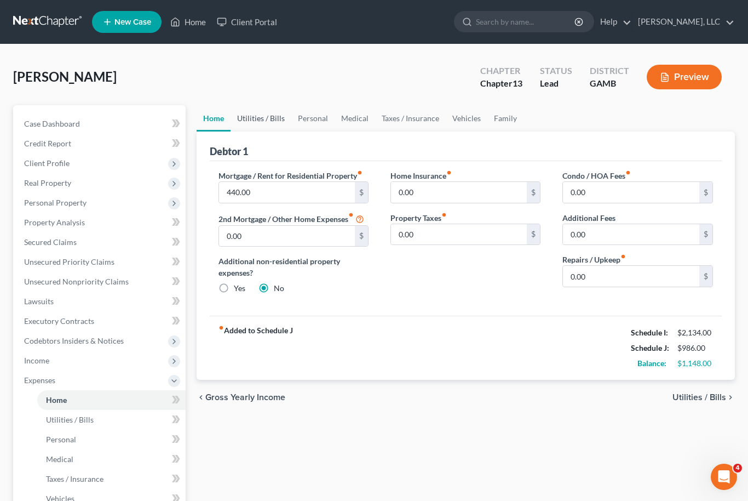
click at [264, 112] on link "Utilities / Bills" at bounding box center [261, 118] width 61 height 26
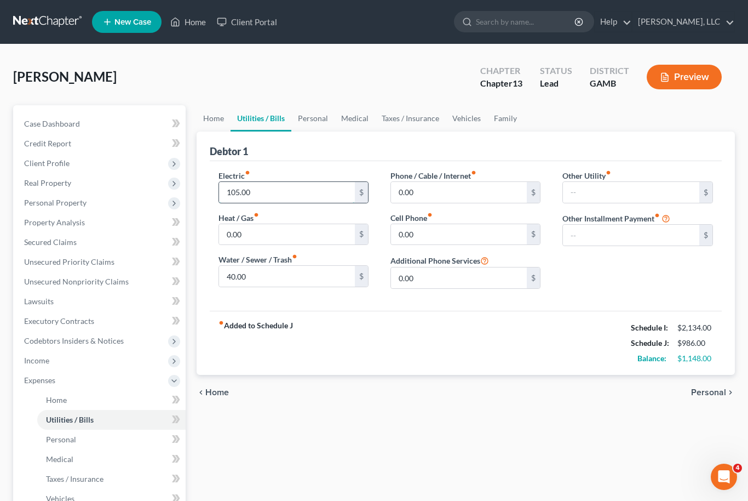
click at [244, 198] on input "105.00" at bounding box center [287, 192] width 136 height 21
type input "177.00"
click at [243, 272] on input "40.00" at bounding box center [287, 276] width 136 height 21
type input "85.00"
click at [314, 117] on link "Personal" at bounding box center [312, 118] width 43 height 26
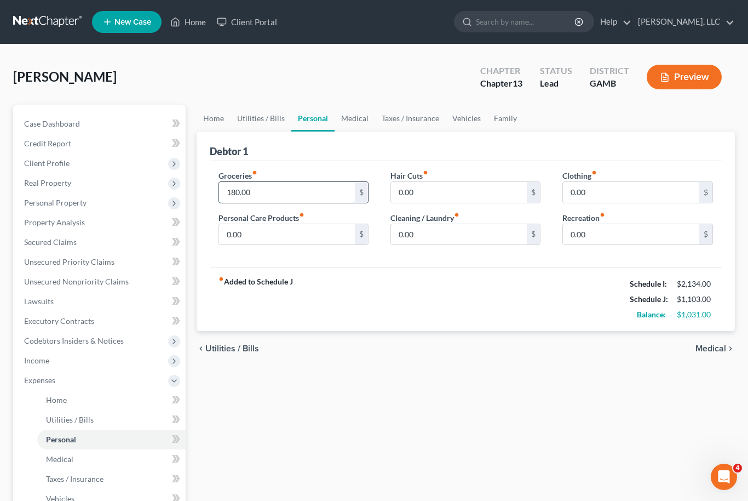
click at [241, 193] on input "180.00" at bounding box center [287, 192] width 136 height 21
type input "210.00"
click at [237, 234] on input "0.00" at bounding box center [287, 234] width 136 height 21
type input "100.00"
click at [415, 192] on input "0.00" at bounding box center [459, 192] width 136 height 21
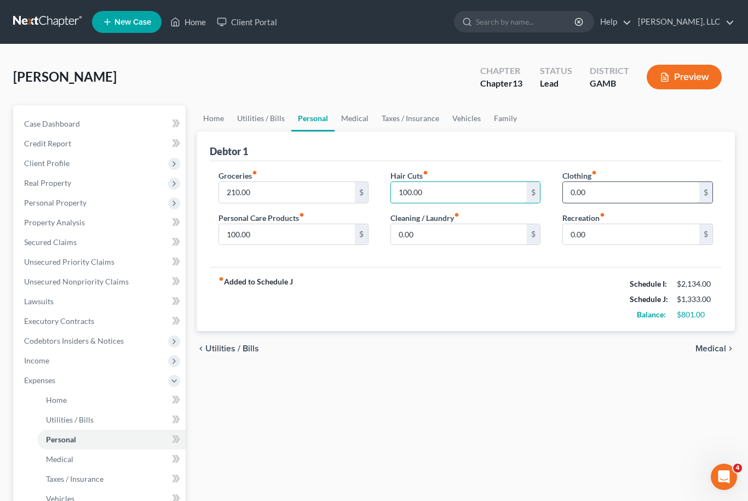
type input "100.00"
click at [586, 195] on input "0.00" at bounding box center [631, 192] width 136 height 21
type input "100"
click at [352, 118] on link "Medical" at bounding box center [355, 118] width 41 height 26
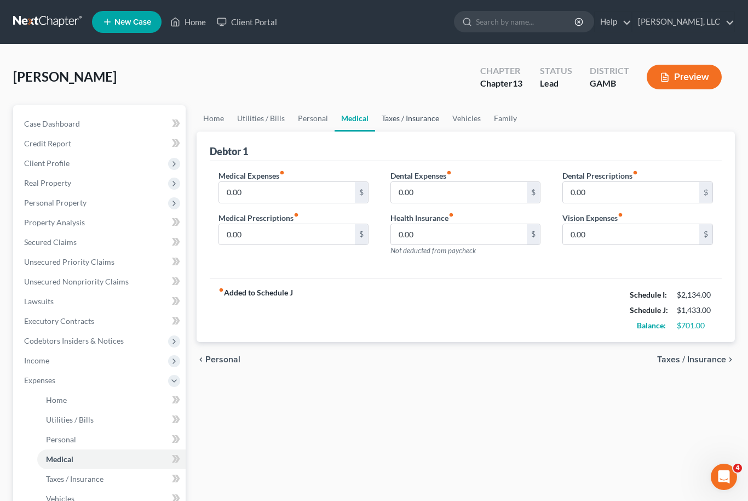
click at [418, 118] on link "Taxes / Insurance" at bounding box center [410, 118] width 71 height 26
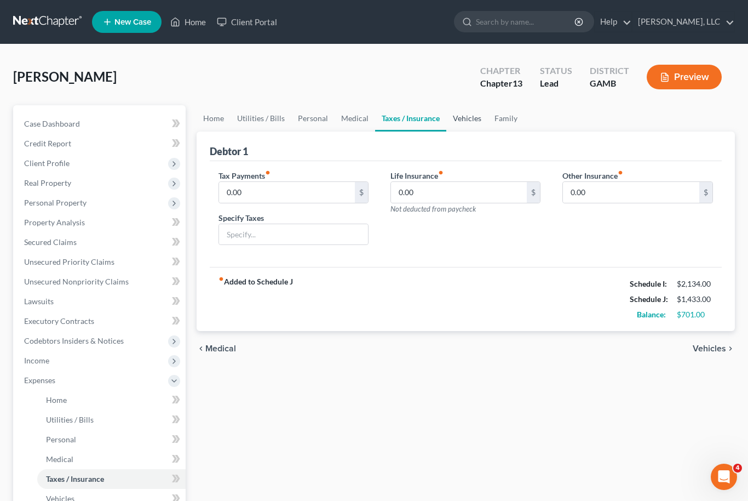
click at [469, 116] on link "Vehicles" at bounding box center [467, 118] width 42 height 26
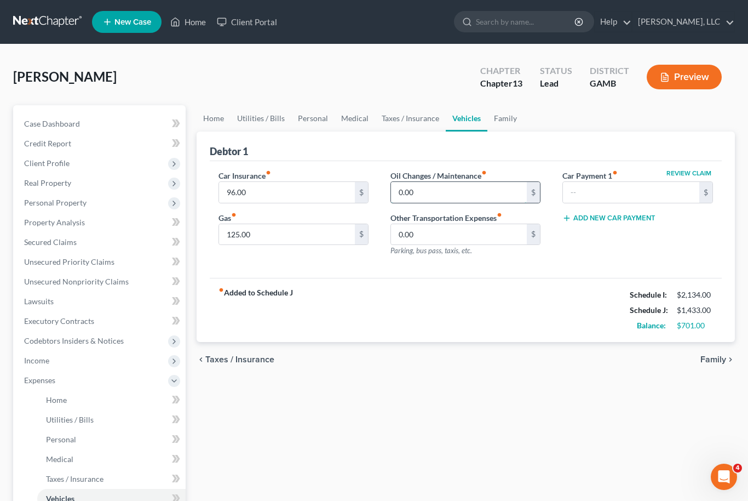
click at [406, 190] on input "0.00" at bounding box center [459, 192] width 136 height 21
type input "2"
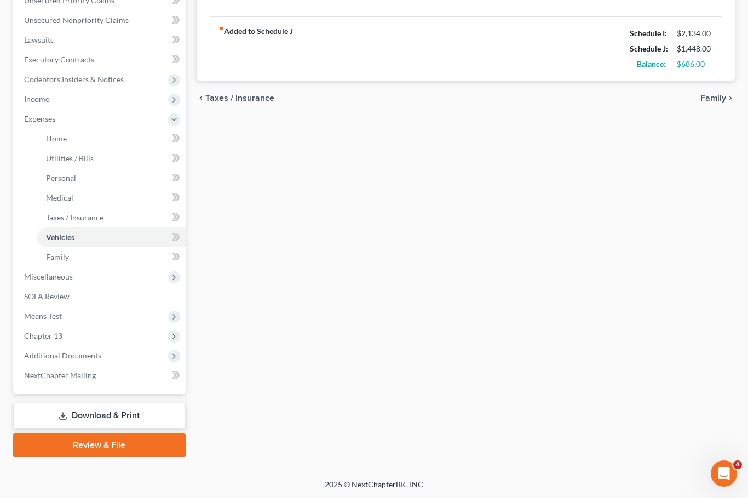
scroll to position [259, 0]
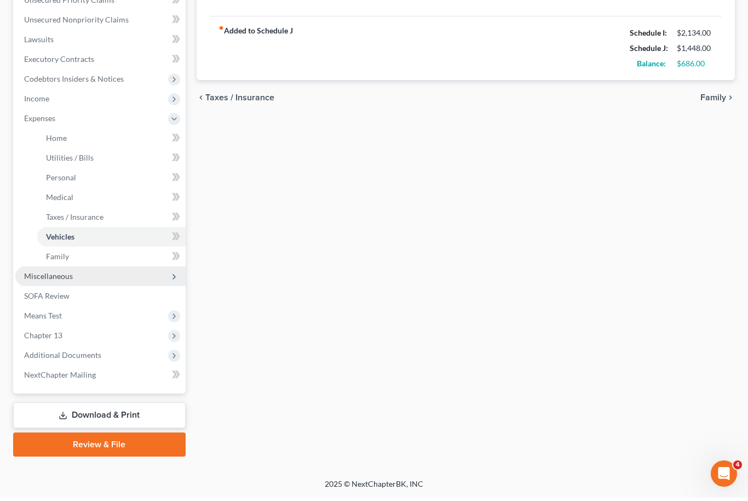
type input "15.00"
click at [78, 277] on span "Miscellaneous" at bounding box center [100, 279] width 170 height 20
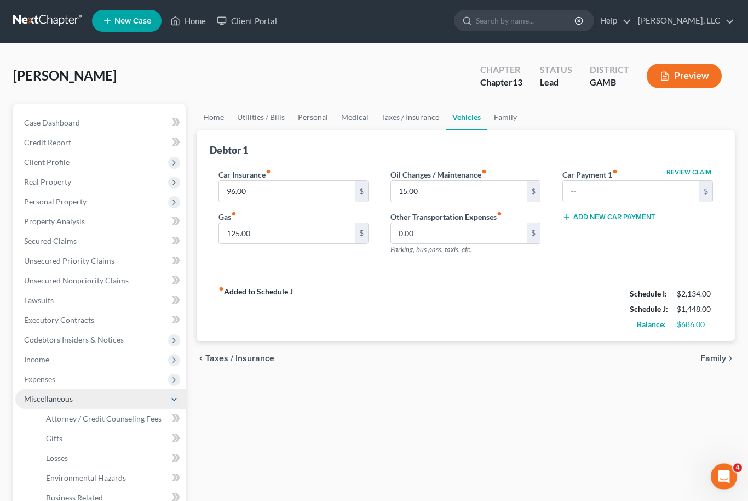
scroll to position [0, 0]
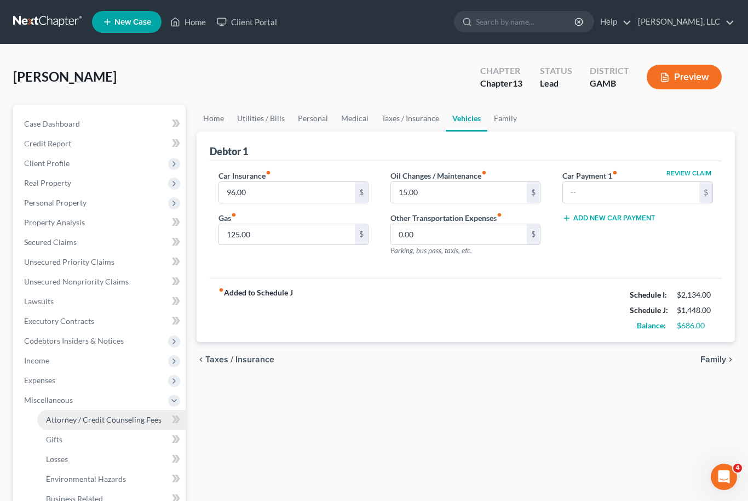
click at [104, 416] on span "Attorney / Credit Counseling Fees" at bounding box center [104, 419] width 116 height 9
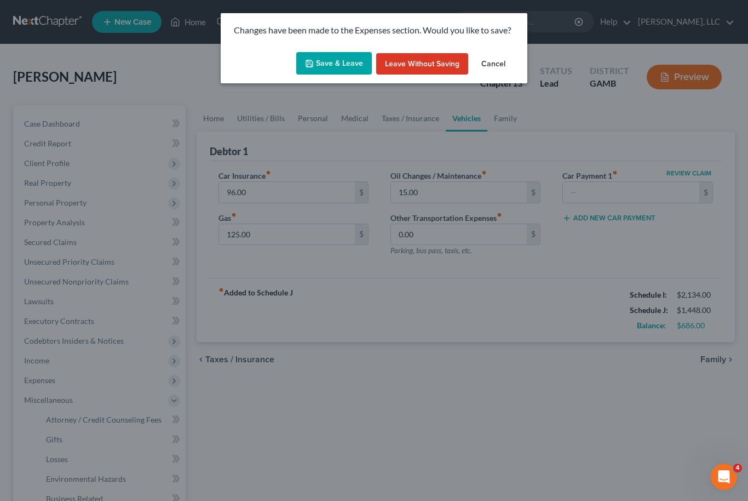
click at [326, 60] on button "Save & Leave" at bounding box center [334, 63] width 76 height 23
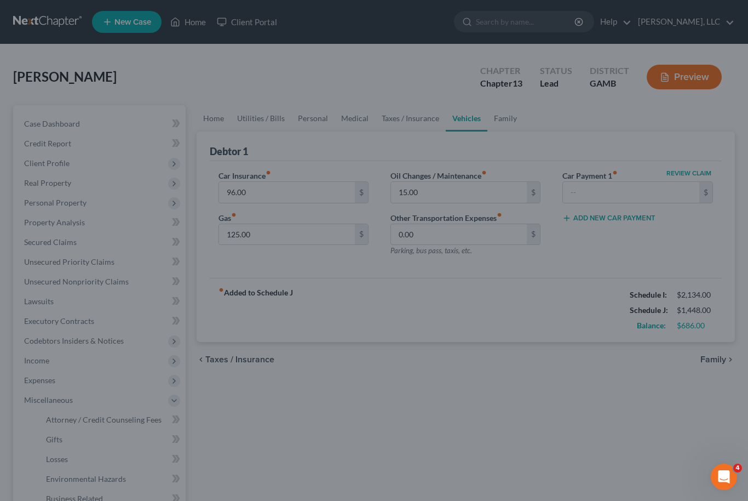
select select "0"
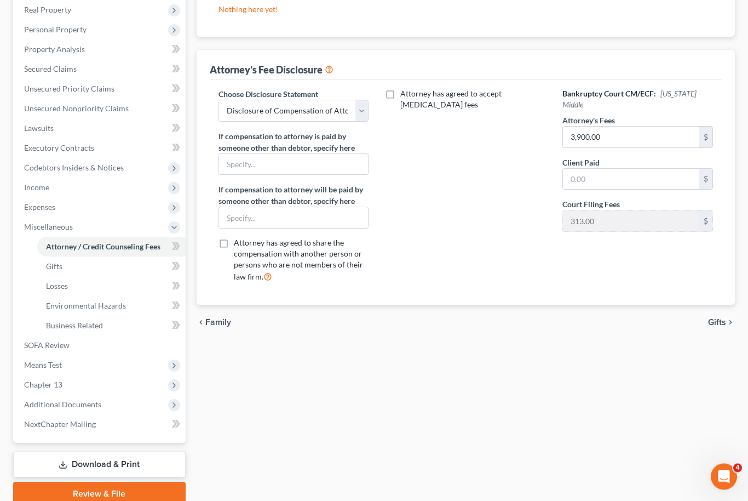
scroll to position [174, 0]
click at [124, 462] on link "Download & Print" at bounding box center [99, 464] width 173 height 26
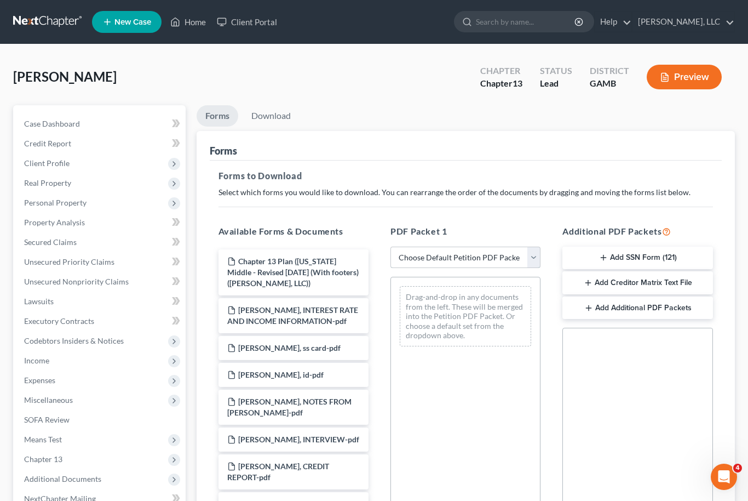
click at [539, 256] on select "Choose Default Petition PDF Packet Complete Bankruptcy Petition (all forms and …" at bounding box center [466, 257] width 150 height 22
select select "0"
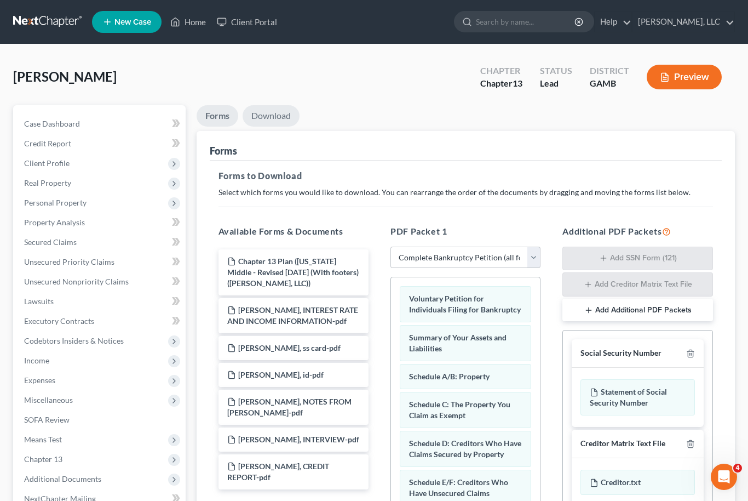
click at [271, 110] on link "Download" at bounding box center [271, 115] width 57 height 21
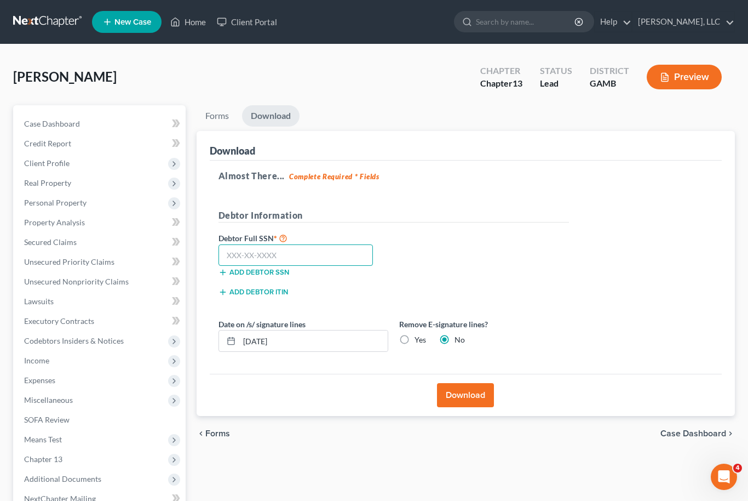
click at [319, 255] on input "text" at bounding box center [296, 255] width 155 height 22
click at [250, 252] on input "text" at bounding box center [296, 255] width 155 height 22
click at [277, 255] on input "254-11" at bounding box center [296, 255] width 155 height 22
type input "254-11-8700"
click at [492, 412] on div "Download" at bounding box center [466, 395] width 513 height 42
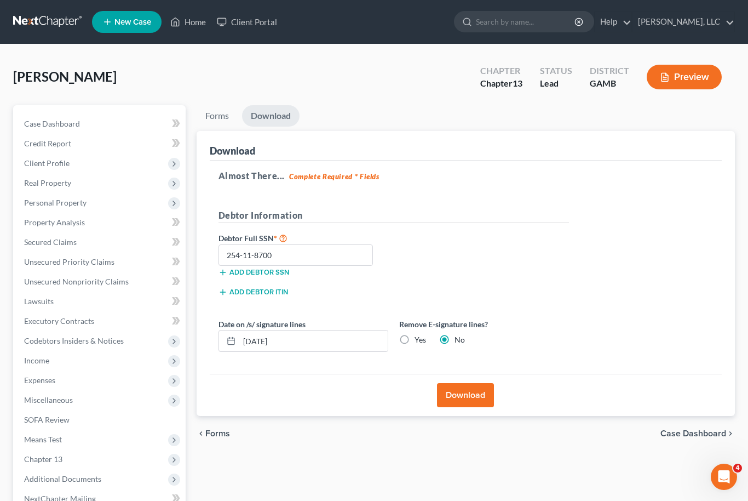
click at [479, 398] on button "Download" at bounding box center [465, 395] width 57 height 24
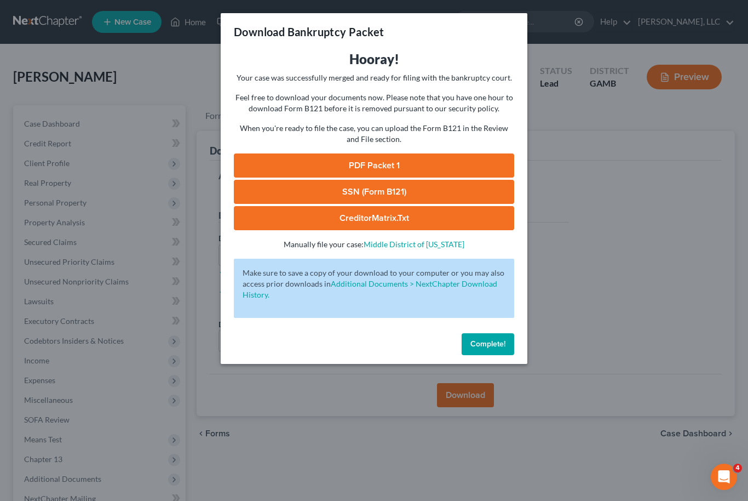
click at [394, 163] on link "PDF Packet 1" at bounding box center [374, 165] width 280 height 24
click at [415, 159] on link "PDF Packet 1" at bounding box center [374, 165] width 280 height 24
click at [402, 185] on link "SSN (Form B121)" at bounding box center [374, 192] width 280 height 24
click at [380, 221] on link "CreditorMatrix.txt" at bounding box center [374, 218] width 280 height 24
click at [503, 347] on span "Complete!" at bounding box center [487, 343] width 35 height 9
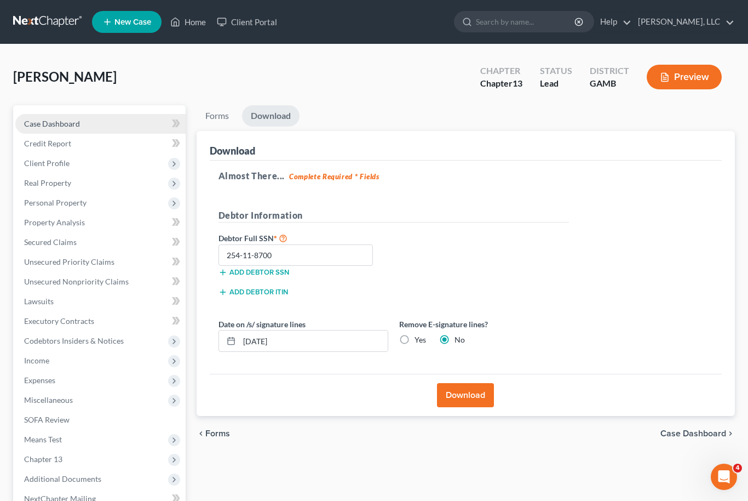
click at [82, 123] on link "Case Dashboard" at bounding box center [100, 124] width 170 height 20
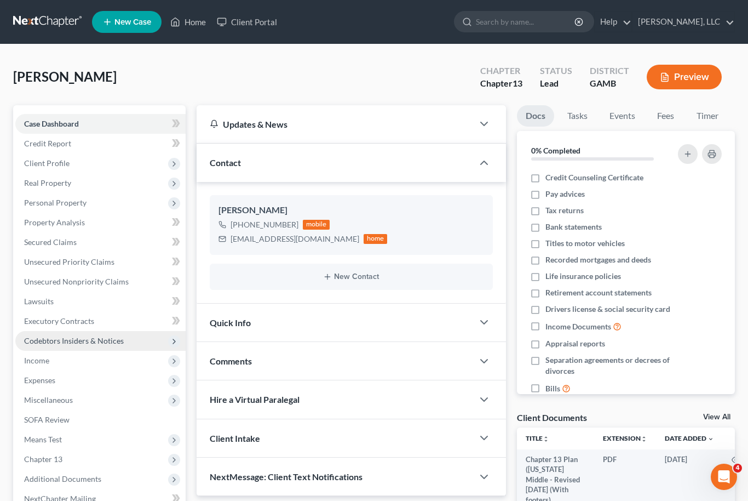
click at [93, 343] on span "Codebtors Insiders & Notices" at bounding box center [74, 340] width 100 height 9
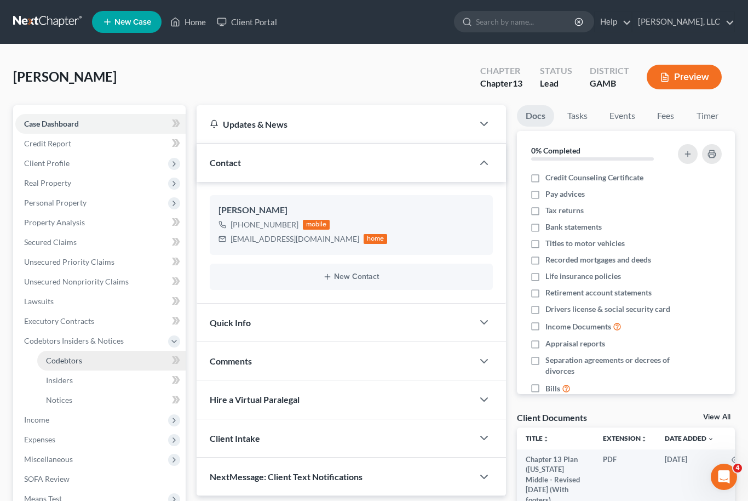
click at [106, 359] on link "Codebtors" at bounding box center [111, 361] width 148 height 20
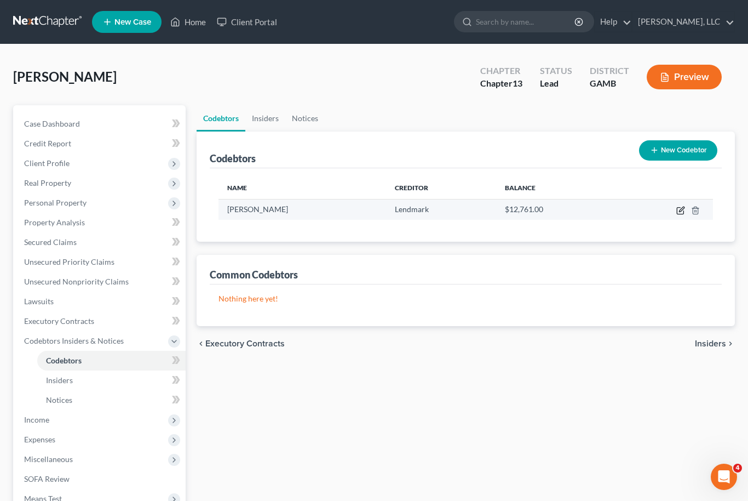
click at [681, 213] on icon "button" at bounding box center [680, 210] width 9 height 9
select select "10"
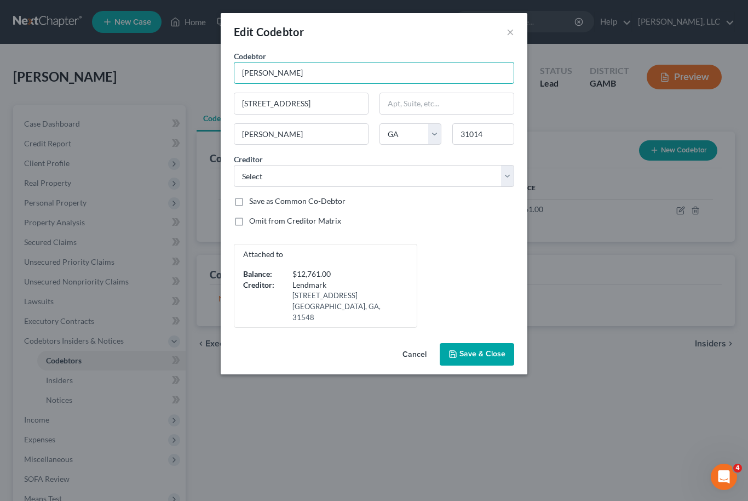
click at [330, 73] on input "[PERSON_NAME]" at bounding box center [374, 73] width 280 height 22
type input "[PERSON_NAME]"
click at [493, 349] on span "Save & Close" at bounding box center [483, 353] width 46 height 9
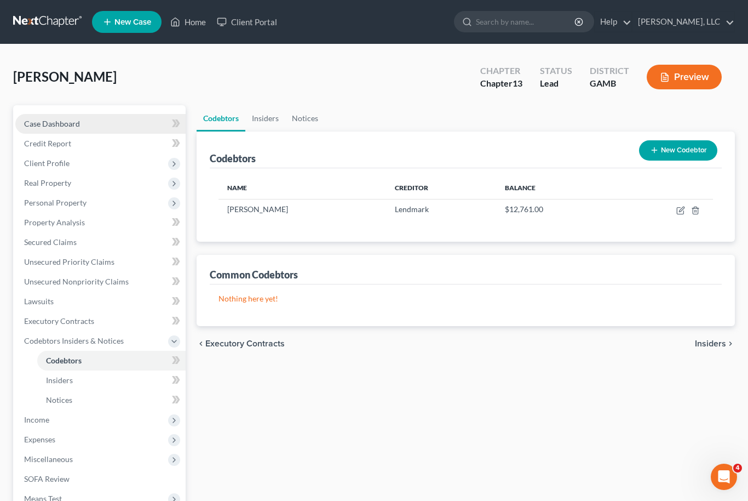
click at [89, 127] on link "Case Dashboard" at bounding box center [100, 124] width 170 height 20
